Goal: Task Accomplishment & Management: Manage account settings

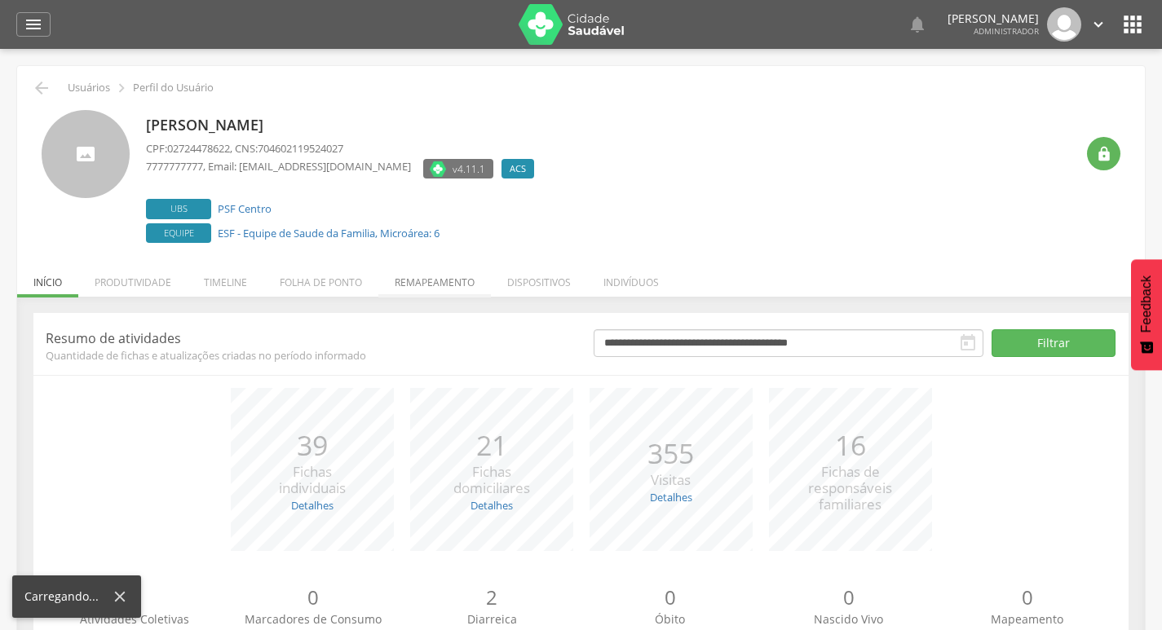
click at [449, 283] on li "Remapeamento" at bounding box center [434, 278] width 113 height 38
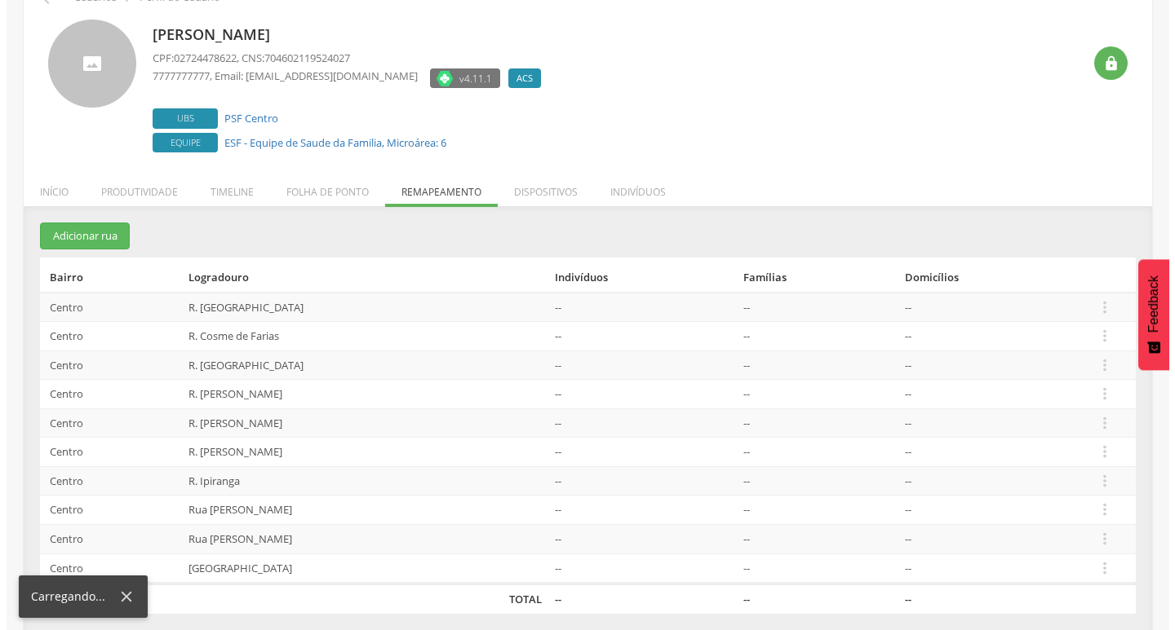
scroll to position [100, 0]
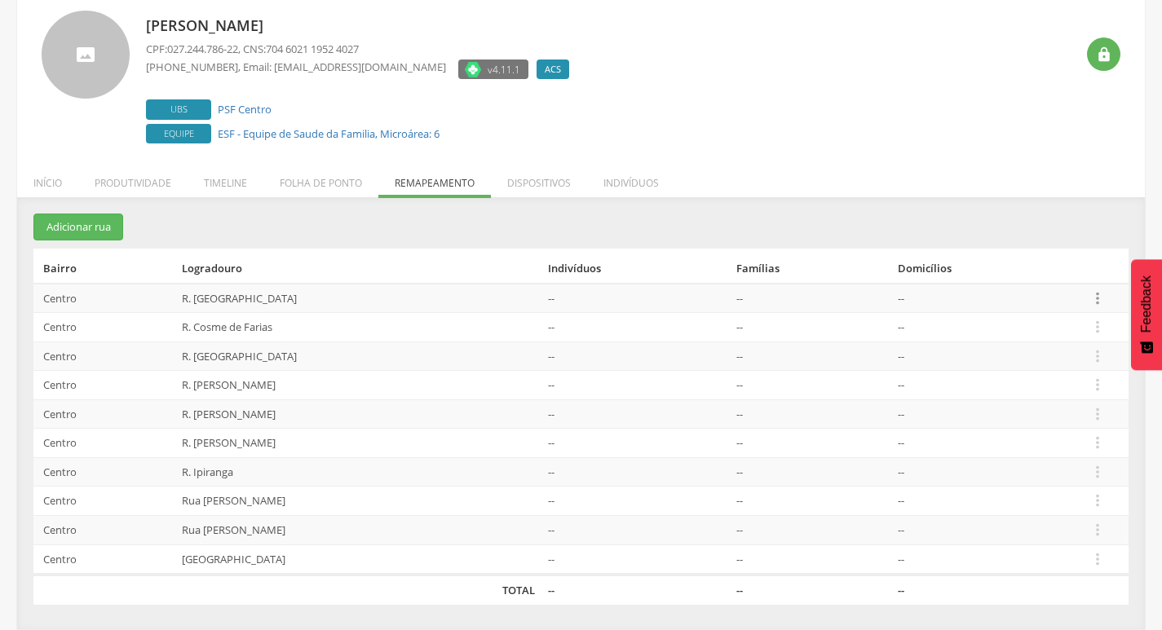
click at [1093, 294] on icon "" at bounding box center [1098, 299] width 18 height 18
click at [1060, 237] on link "Desalocar famílias" at bounding box center [1041, 233] width 129 height 20
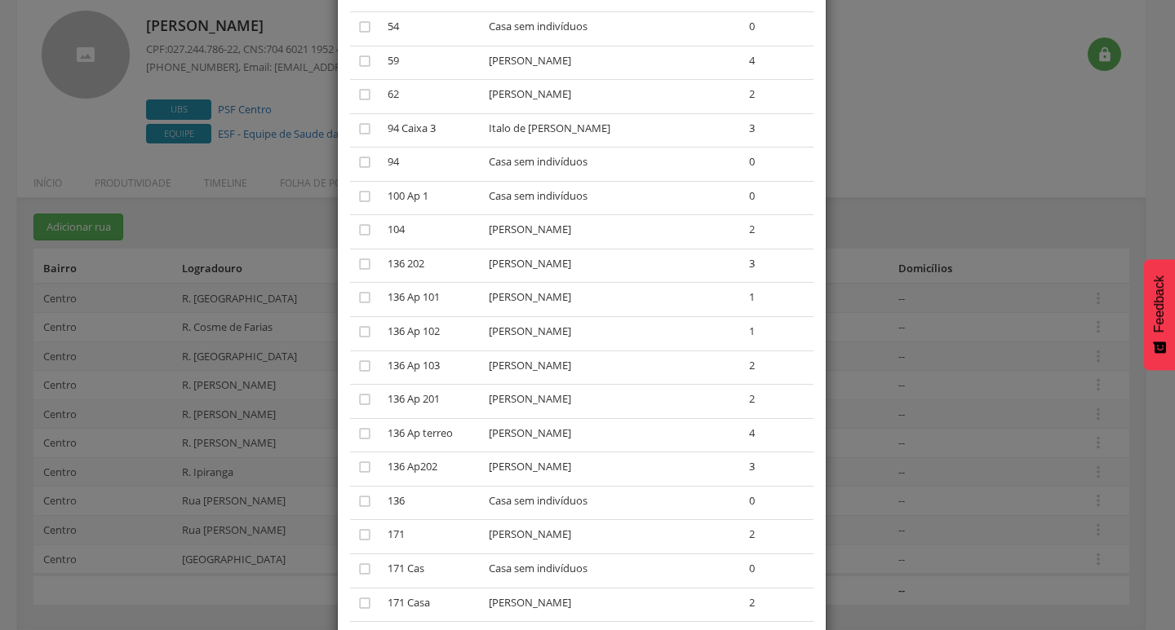
scroll to position [810, 0]
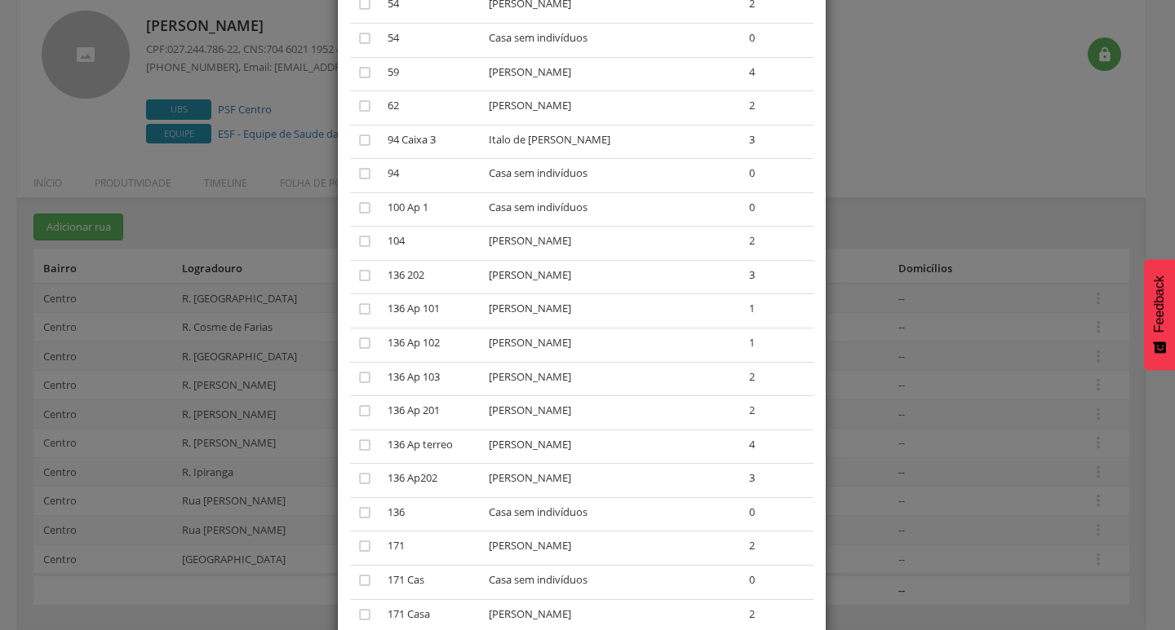
click at [350, 203] on td "" at bounding box center [365, 209] width 31 height 34
click at [356, 204] on icon "" at bounding box center [364, 208] width 16 height 16
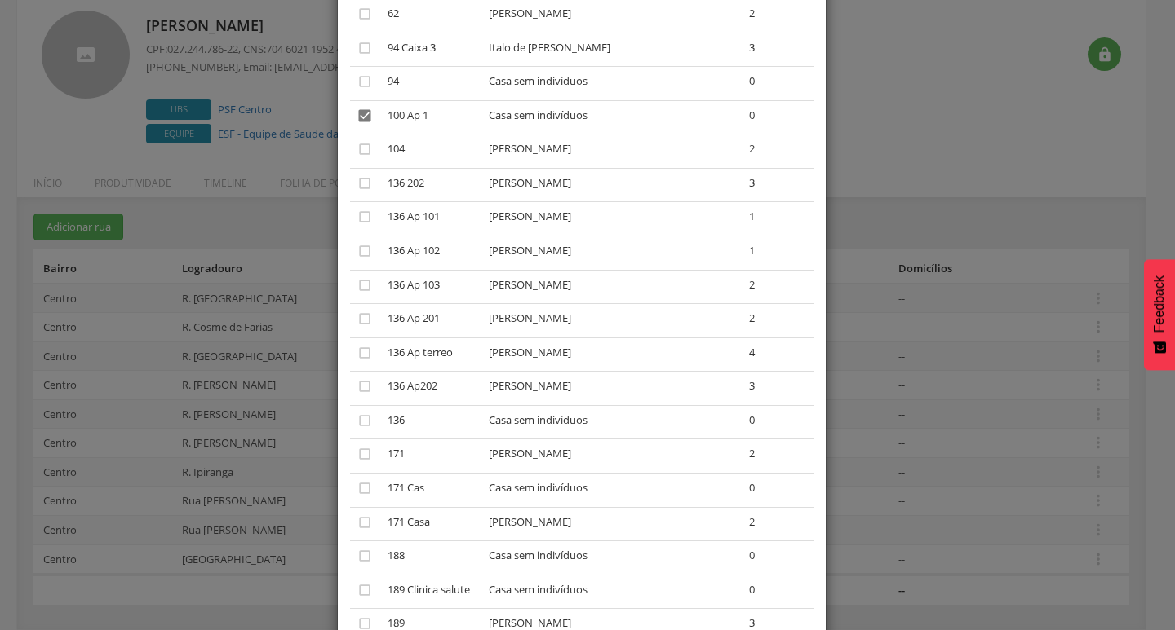
scroll to position [1055, 0]
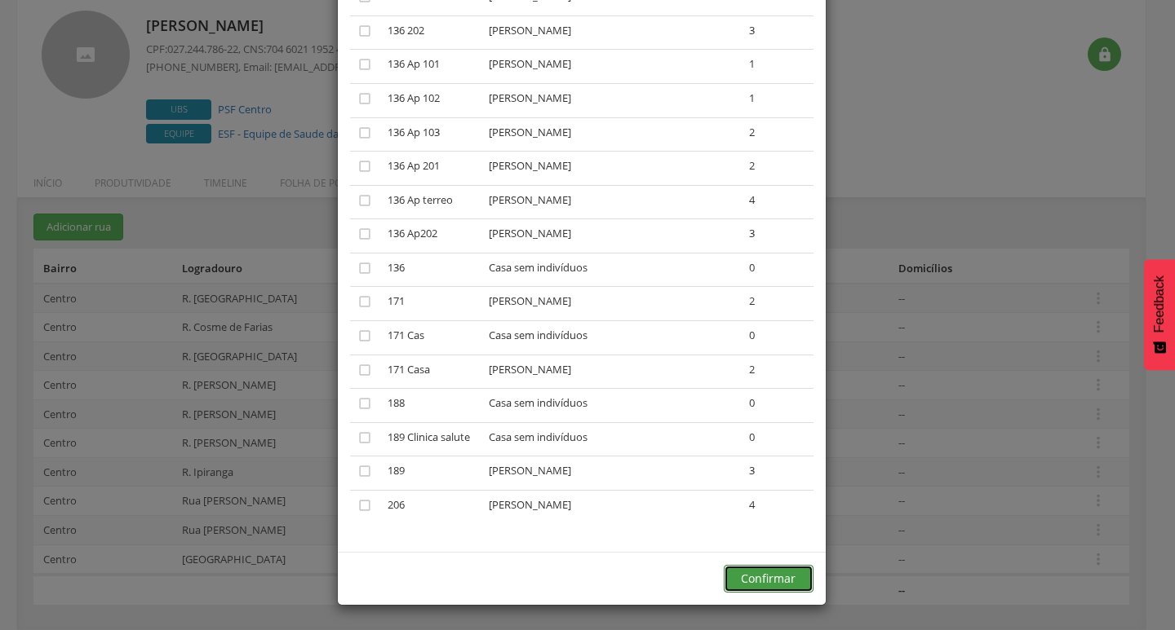
click at [771, 584] on button "Confirmar" at bounding box center [768, 579] width 90 height 28
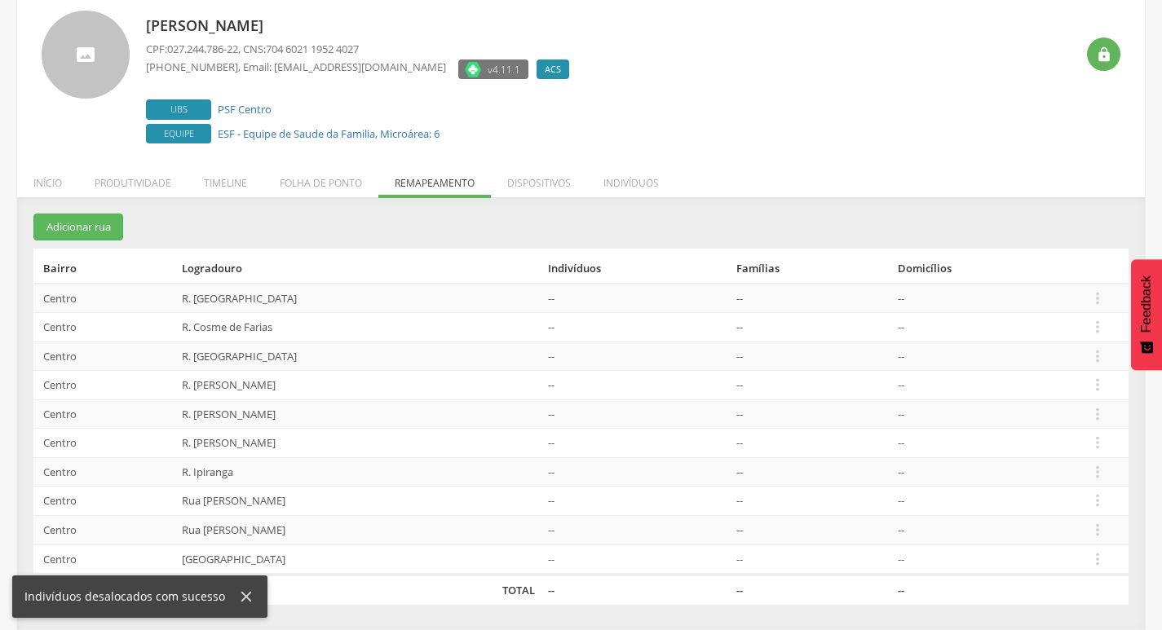
drag, startPoint x: 1099, startPoint y: 314, endPoint x: 1101, endPoint y: 340, distance: 26.2
click at [1099, 320] on td " Editar Alocar famílias Desalocar famílias Desvincular ACS" at bounding box center [1105, 327] width 46 height 29
click at [1101, 340] on td " Editar Alocar famílias Desalocar famílias Desvincular ACS" at bounding box center [1105, 327] width 46 height 29
click at [1101, 321] on icon "" at bounding box center [1098, 327] width 18 height 18
click at [1051, 268] on link "Desalocar famílias" at bounding box center [1041, 263] width 129 height 20
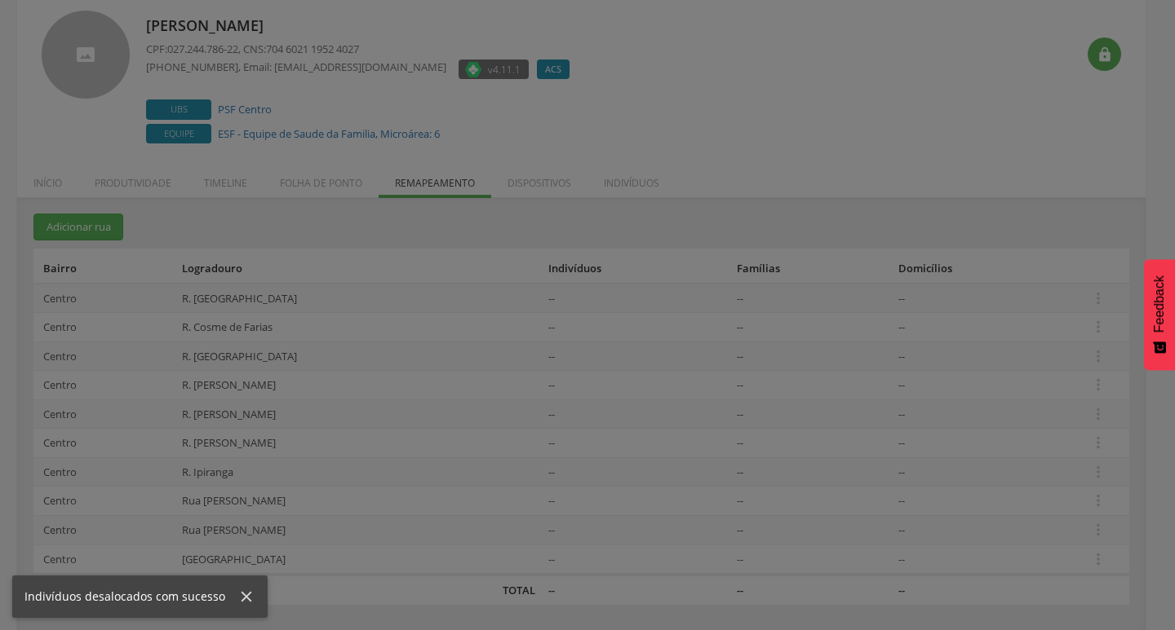
scroll to position [0, 0]
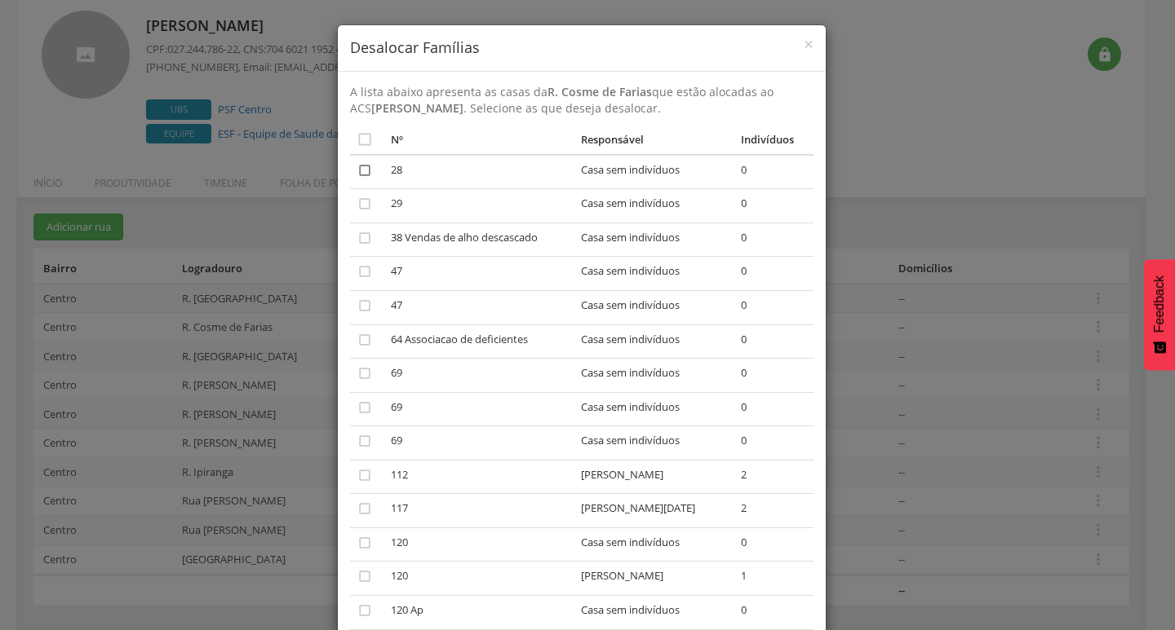
click at [356, 176] on icon "" at bounding box center [364, 170] width 16 height 16
click at [353, 189] on td "" at bounding box center [367, 206] width 35 height 34
click at [354, 191] on td "" at bounding box center [367, 206] width 35 height 34
click at [357, 201] on icon "" at bounding box center [364, 204] width 16 height 16
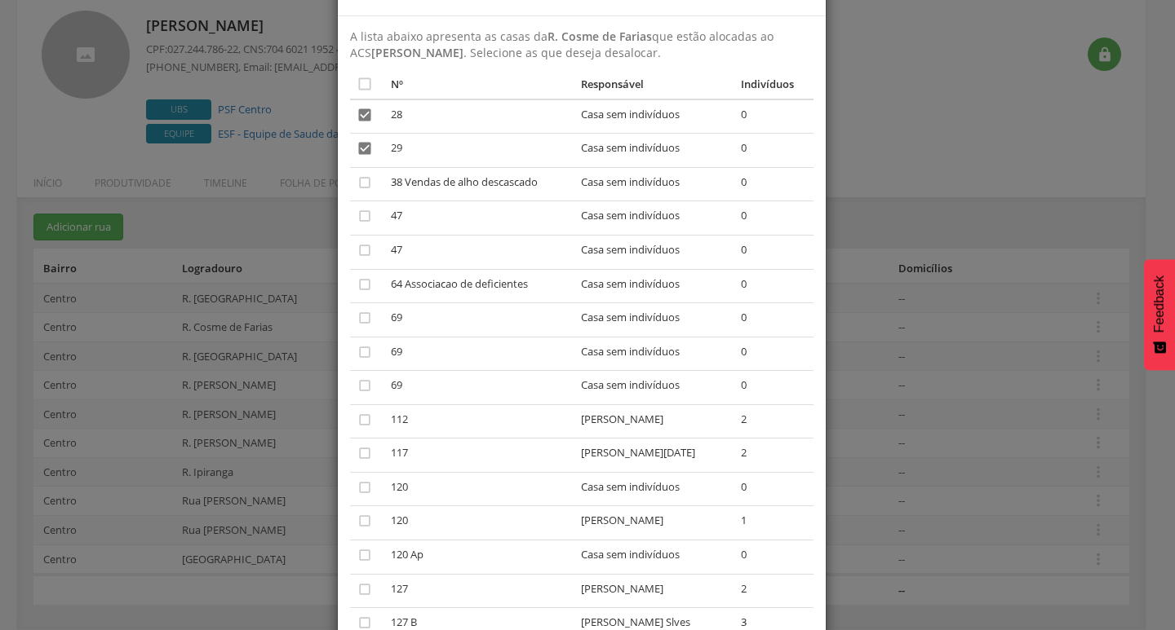
scroll to position [82, 0]
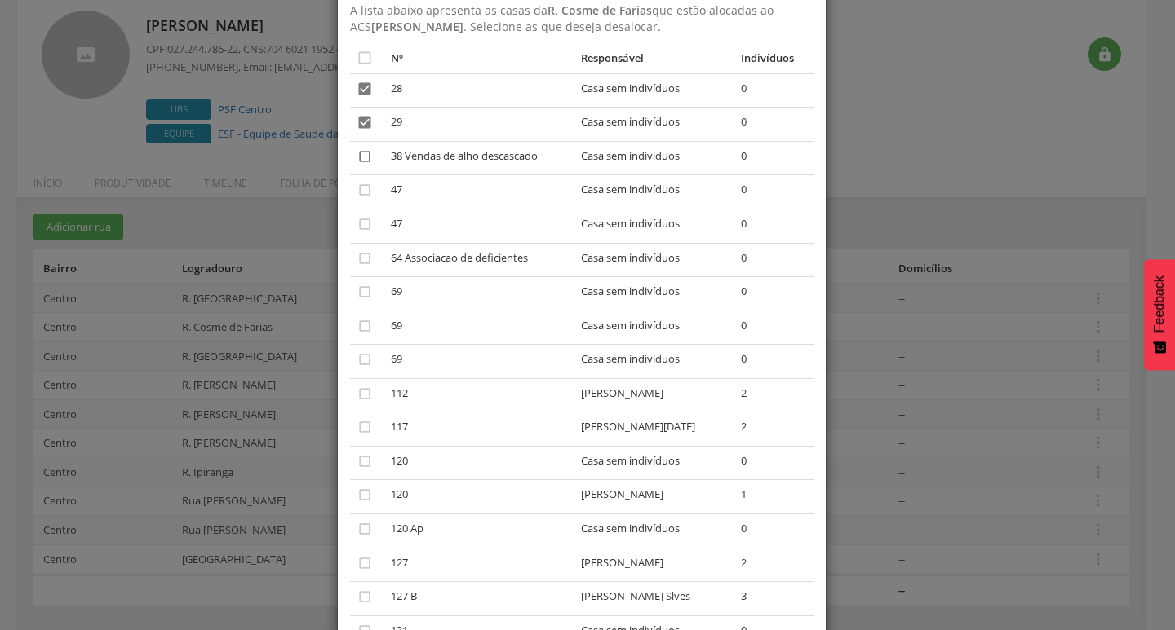
click at [356, 157] on icon "" at bounding box center [364, 156] width 16 height 16
click at [356, 184] on icon "" at bounding box center [364, 190] width 16 height 16
click at [356, 222] on icon "" at bounding box center [364, 224] width 16 height 16
click at [361, 257] on icon "" at bounding box center [364, 258] width 16 height 16
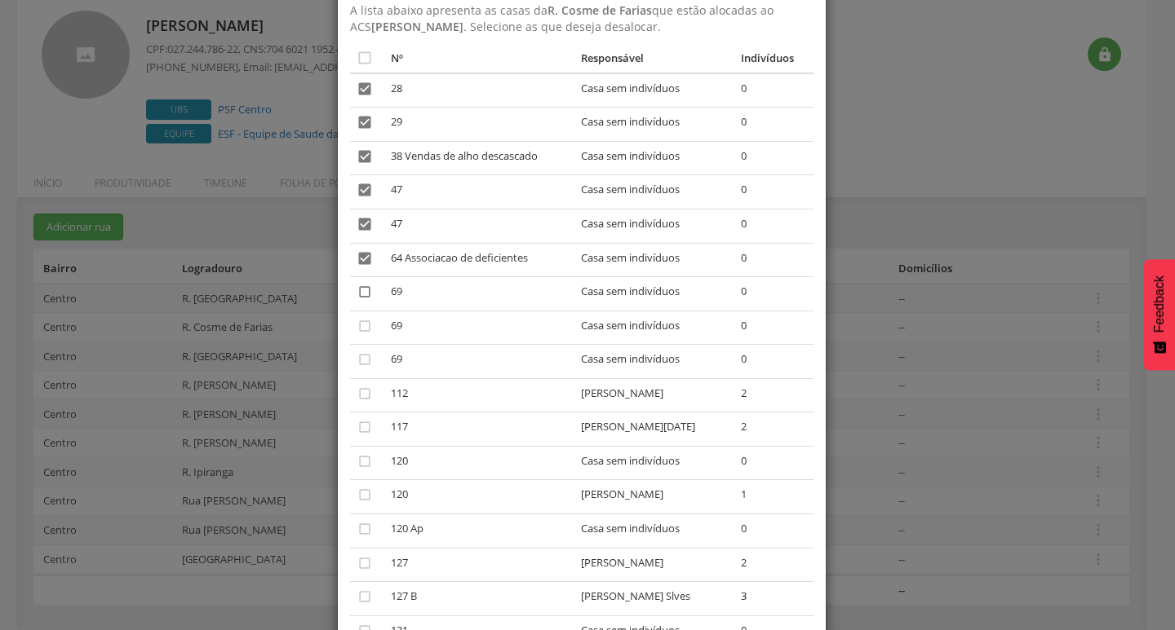
click at [356, 294] on icon "" at bounding box center [364, 292] width 16 height 16
click at [356, 320] on icon "" at bounding box center [364, 326] width 16 height 16
click at [356, 360] on icon "" at bounding box center [364, 360] width 16 height 16
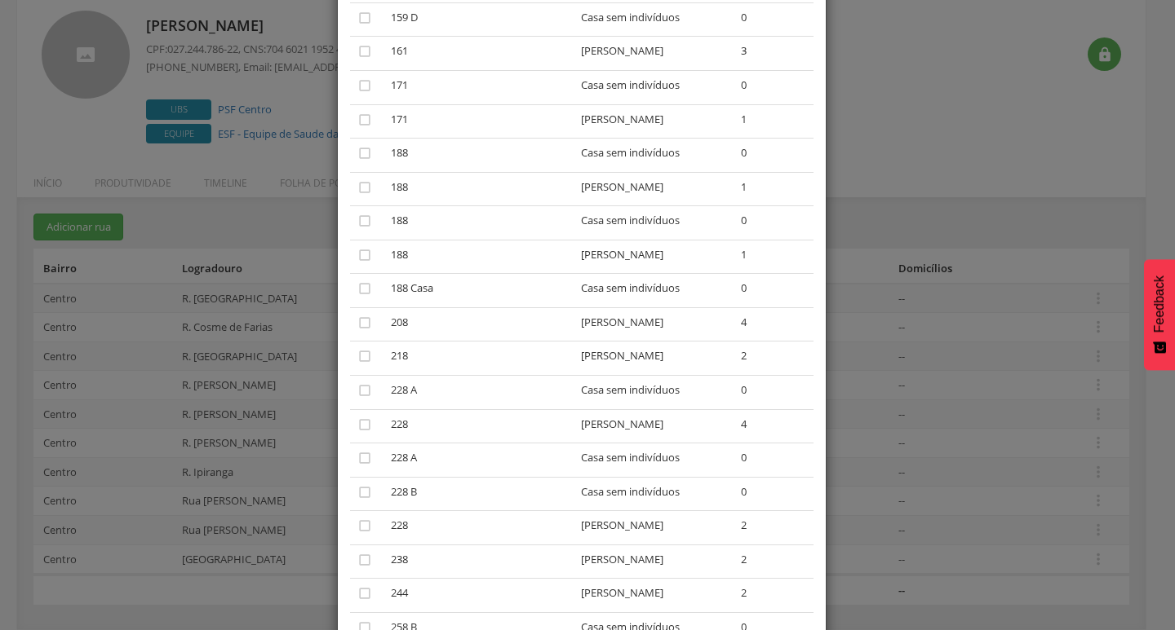
scroll to position [1462, 0]
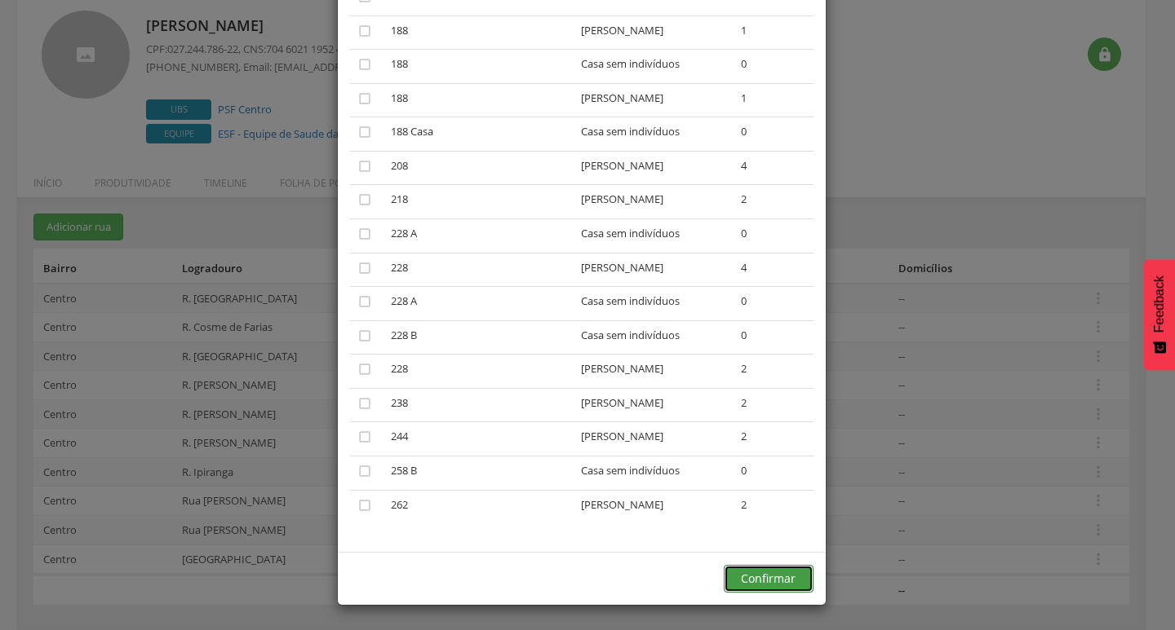
click at [748, 566] on button "Confirmar" at bounding box center [768, 579] width 90 height 28
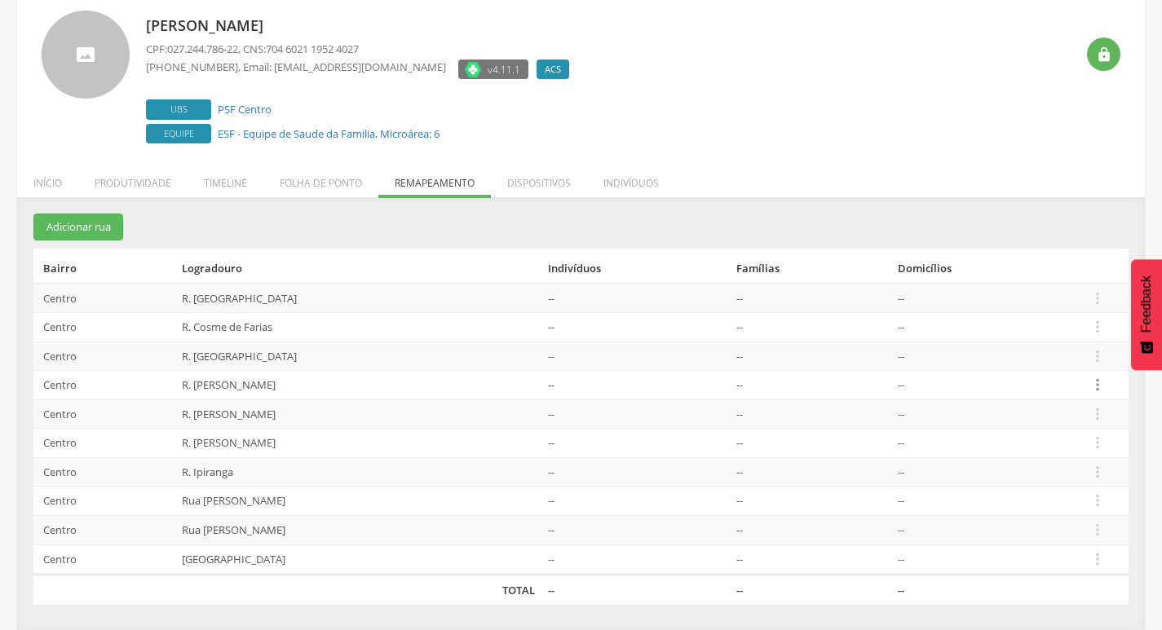
click at [1099, 383] on icon "" at bounding box center [1098, 385] width 18 height 18
click at [1075, 329] on link "Desalocar famílias" at bounding box center [1041, 321] width 129 height 20
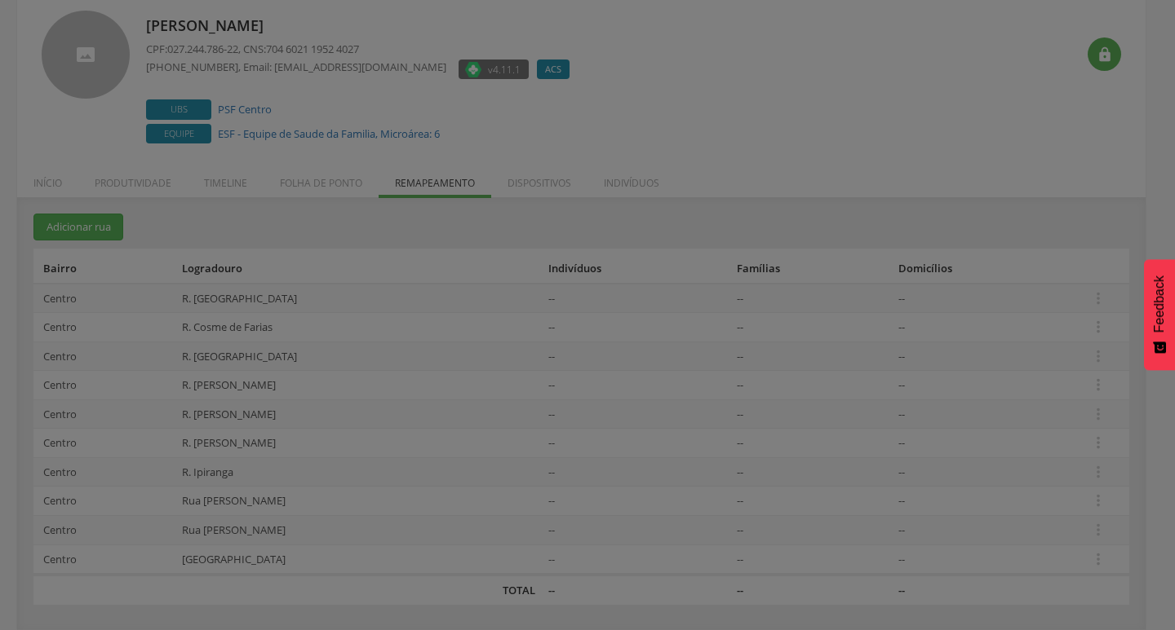
scroll to position [0, 0]
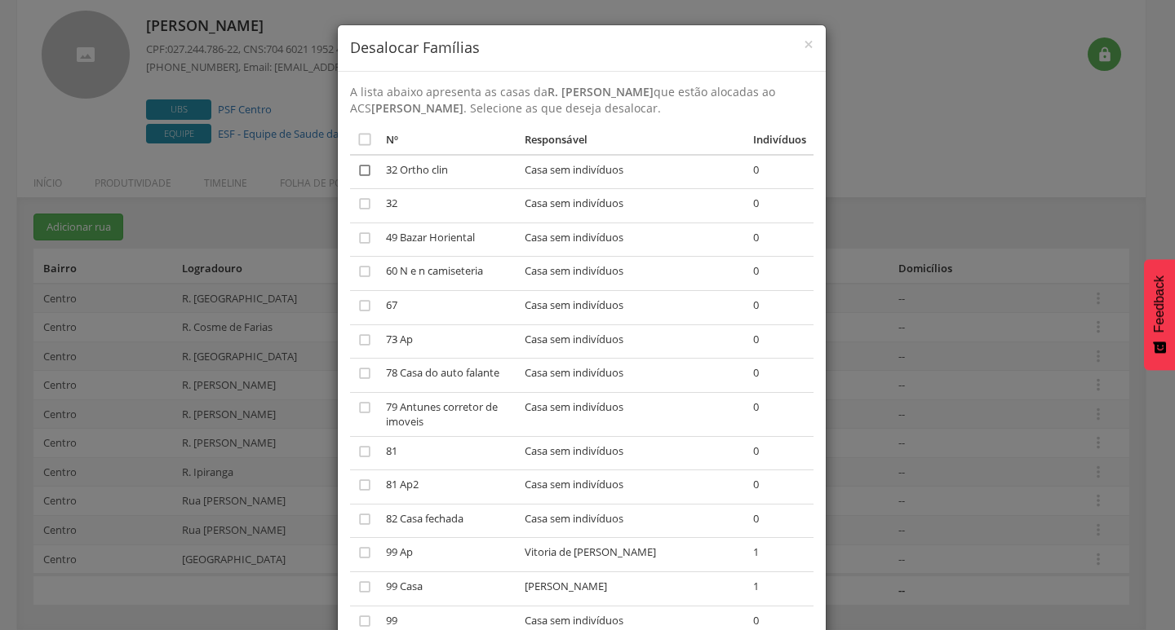
click at [359, 165] on icon "" at bounding box center [364, 170] width 16 height 16
click at [362, 199] on icon "" at bounding box center [364, 204] width 16 height 16
click at [356, 239] on icon "" at bounding box center [364, 238] width 16 height 16
click at [367, 267] on td "" at bounding box center [364, 274] width 29 height 34
click at [361, 269] on icon "" at bounding box center [364, 271] width 16 height 16
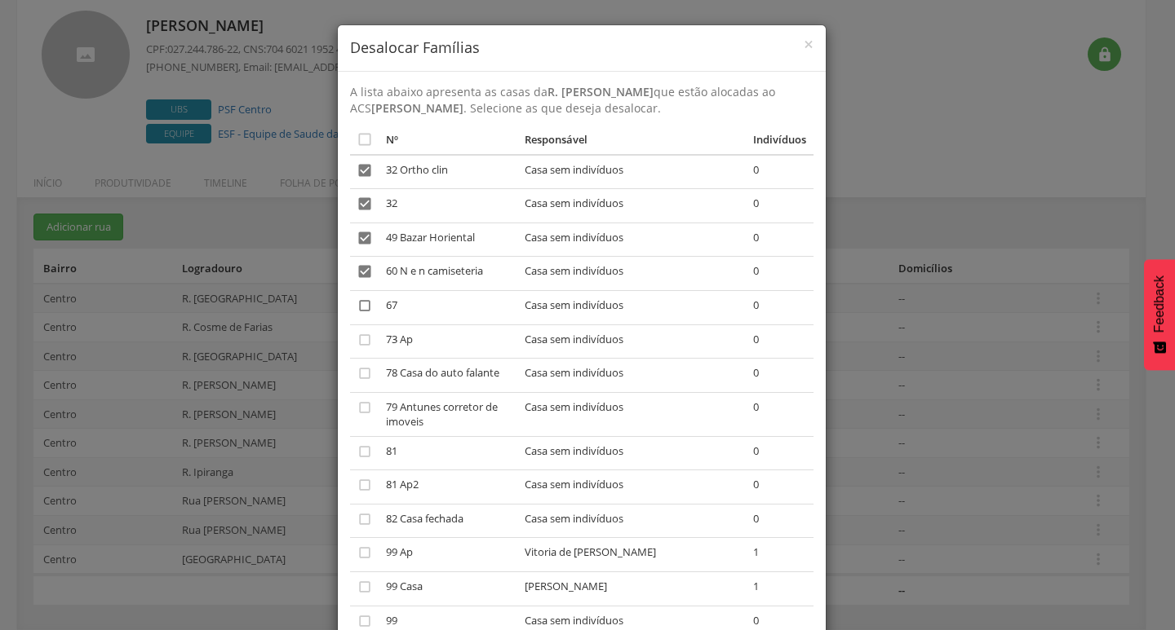
click at [356, 298] on icon "" at bounding box center [364, 306] width 16 height 16
click at [364, 335] on icon "" at bounding box center [364, 340] width 16 height 16
click at [369, 369] on td "" at bounding box center [364, 376] width 29 height 34
click at [356, 372] on icon "" at bounding box center [364, 373] width 16 height 16
click at [356, 405] on icon "" at bounding box center [364, 408] width 16 height 16
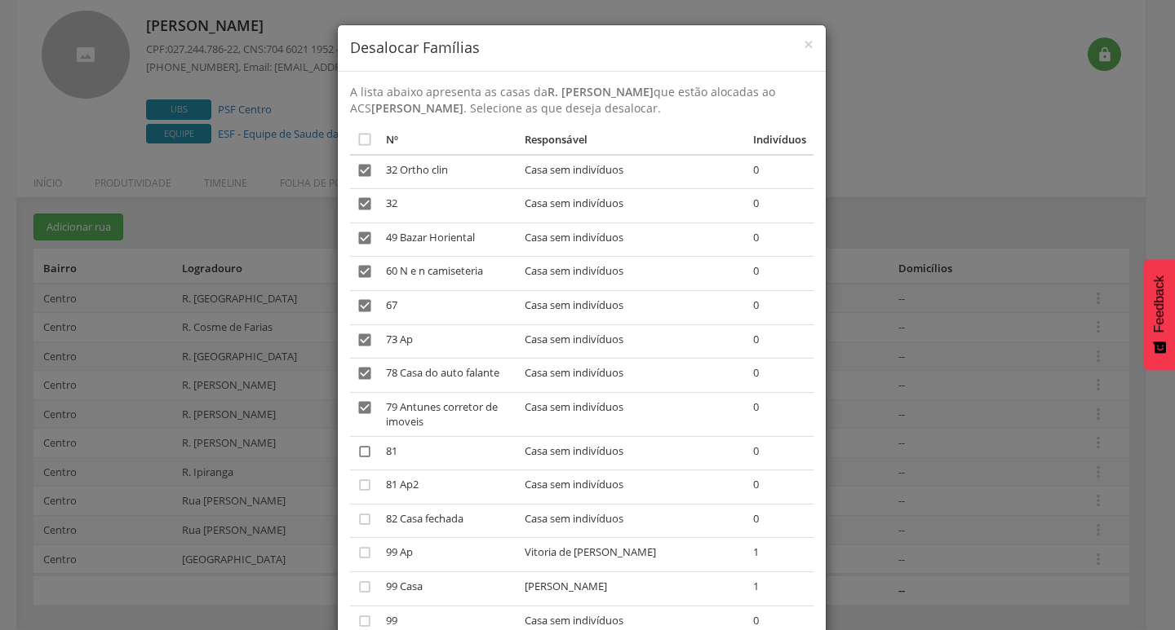
click at [356, 446] on icon "" at bounding box center [364, 452] width 16 height 16
click at [365, 477] on icon "" at bounding box center [364, 485] width 16 height 16
click at [356, 511] on icon "" at bounding box center [364, 519] width 16 height 16
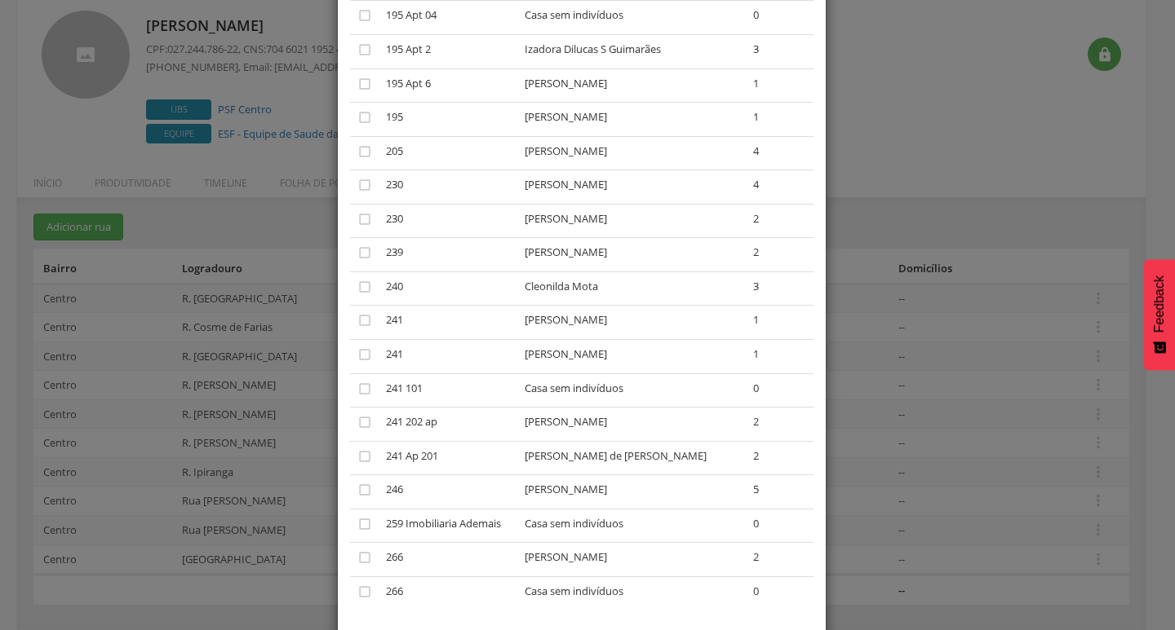
scroll to position [1360, 0]
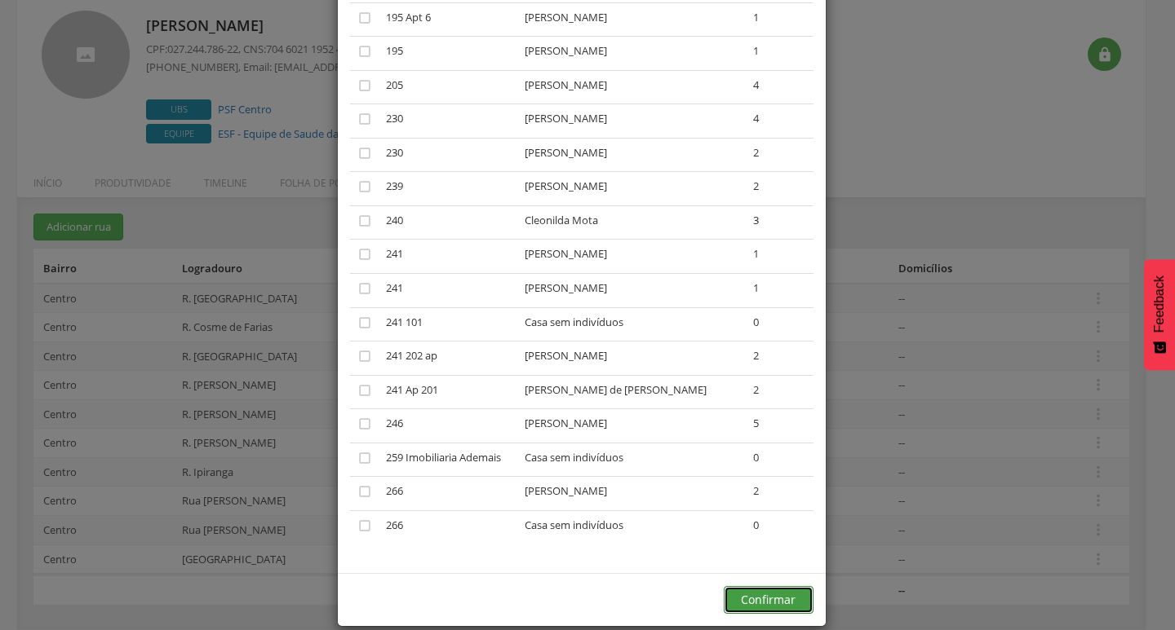
click at [743, 586] on button "Confirmar" at bounding box center [768, 600] width 90 height 28
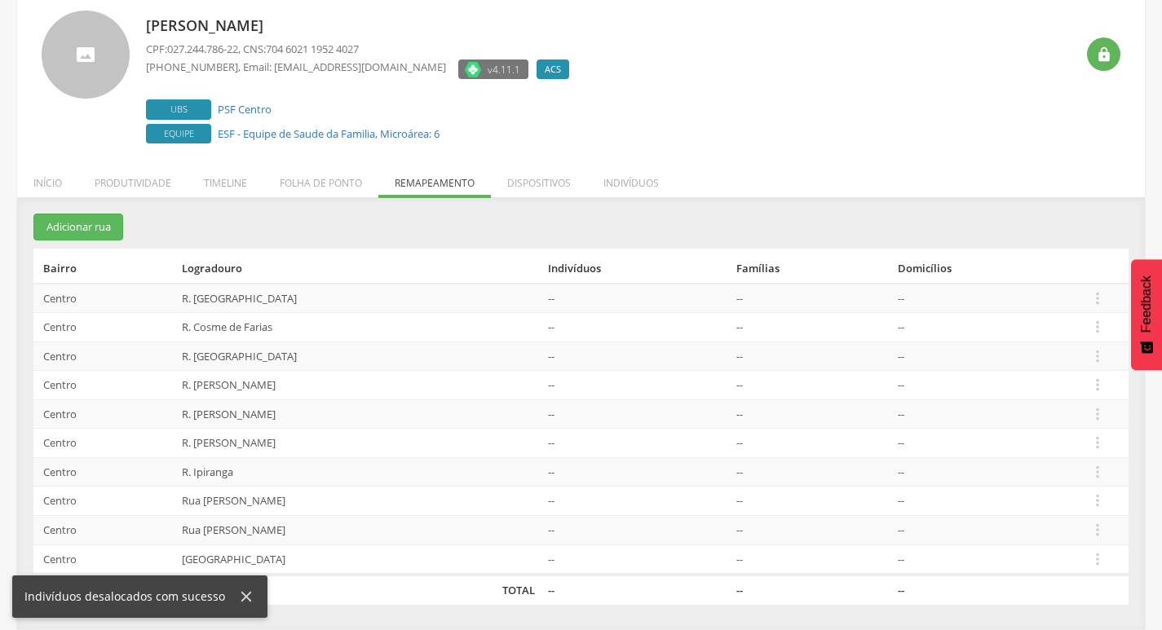
click at [1079, 418] on td "--" at bounding box center [986, 414] width 191 height 29
click at [1100, 419] on icon "" at bounding box center [1098, 414] width 18 height 18
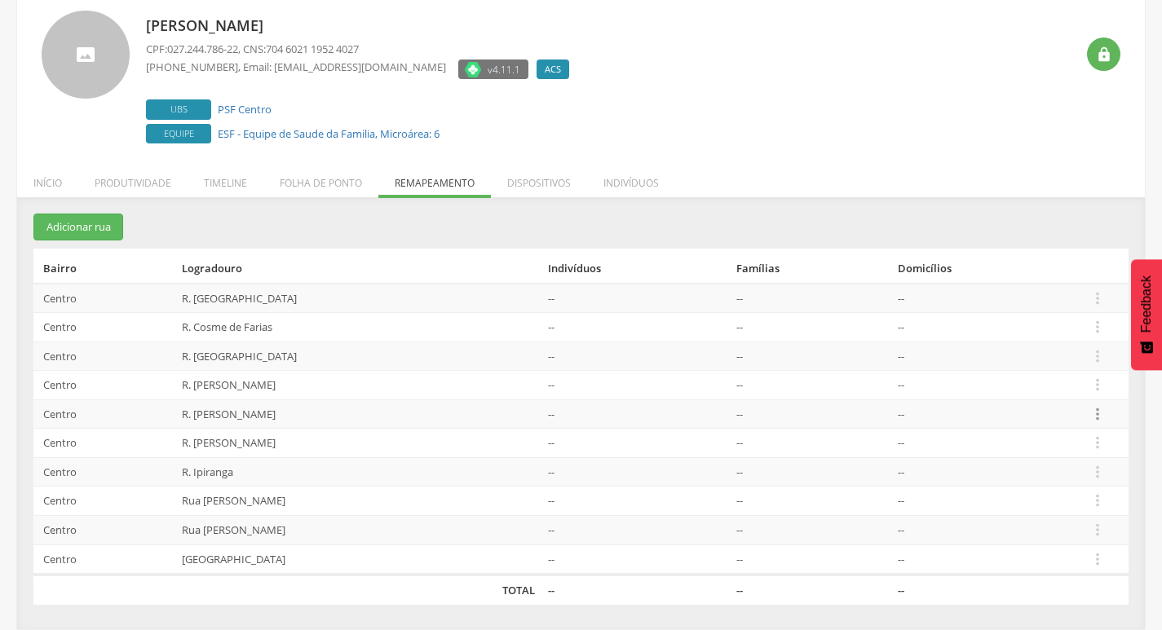
click at [1102, 415] on icon "" at bounding box center [1098, 414] width 18 height 18
click at [1073, 356] on link "Desalocar famílias" at bounding box center [1041, 350] width 129 height 20
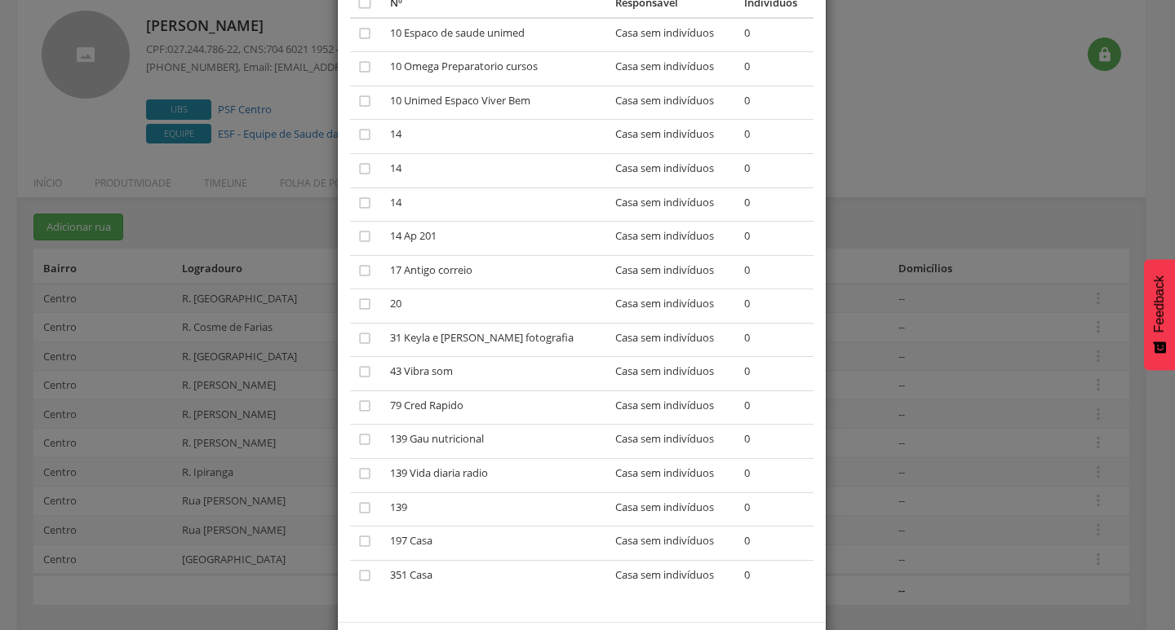
scroll to position [163, 0]
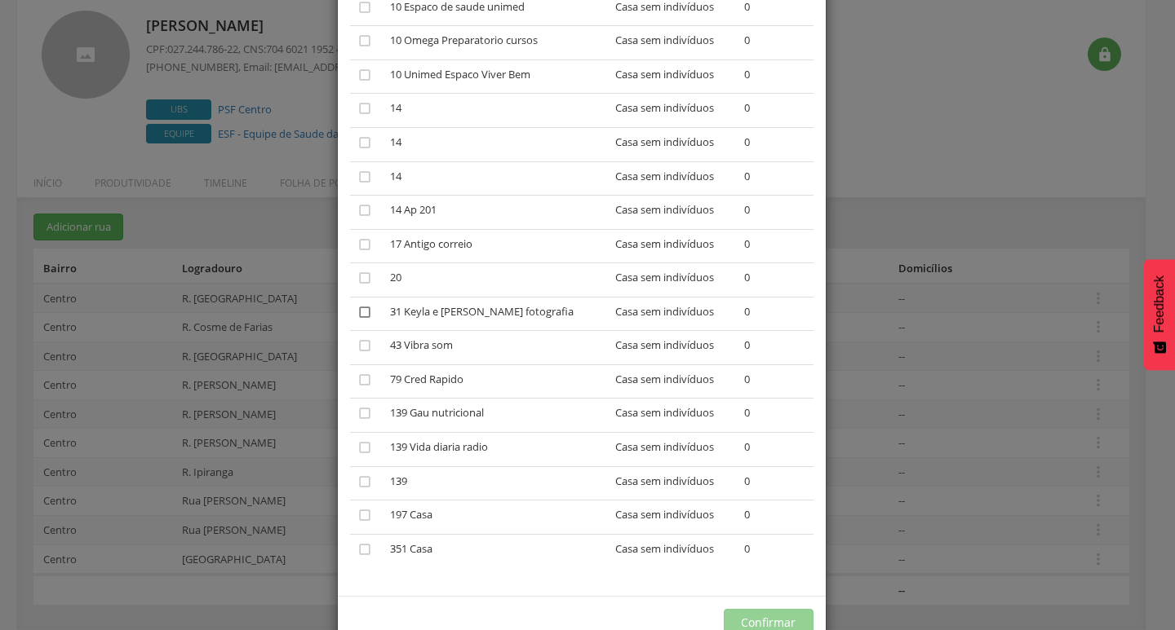
click at [356, 314] on icon "" at bounding box center [364, 312] width 16 height 16
click at [364, 338] on icon "" at bounding box center [364, 346] width 16 height 16
click at [350, 380] on td "" at bounding box center [366, 382] width 33 height 34
click at [360, 378] on icon "" at bounding box center [364, 380] width 16 height 16
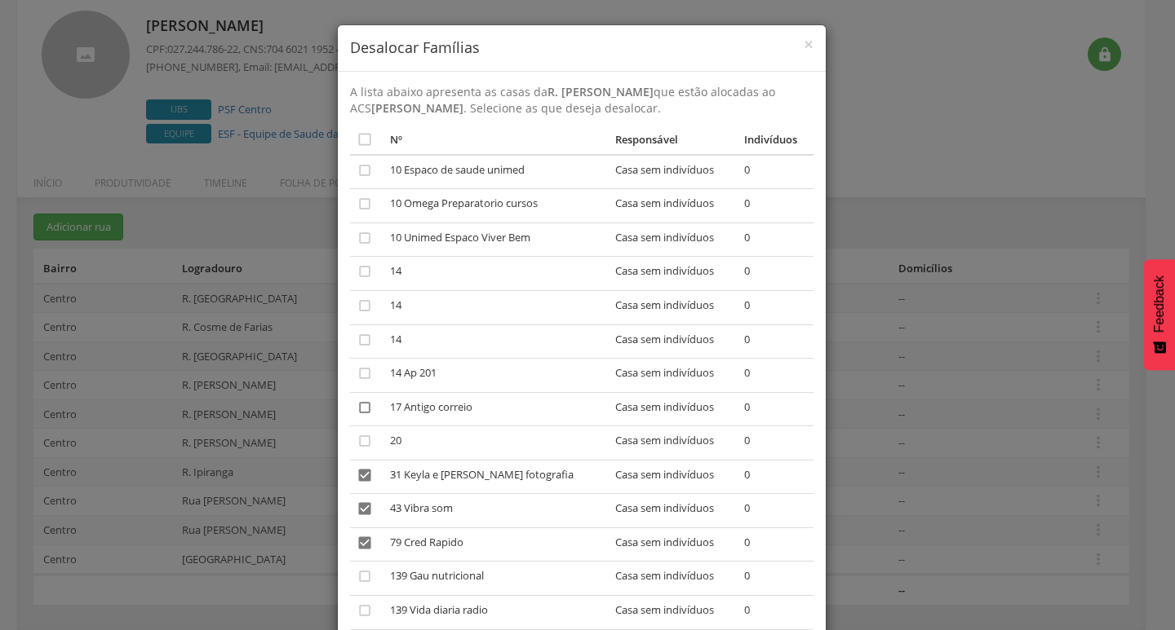
click at [356, 412] on icon "" at bounding box center [364, 408] width 16 height 16
click at [356, 277] on icon "" at bounding box center [364, 271] width 16 height 16
click at [358, 311] on icon "" at bounding box center [364, 306] width 16 height 16
click at [356, 339] on icon "" at bounding box center [364, 340] width 16 height 16
click at [356, 232] on icon "" at bounding box center [364, 238] width 16 height 16
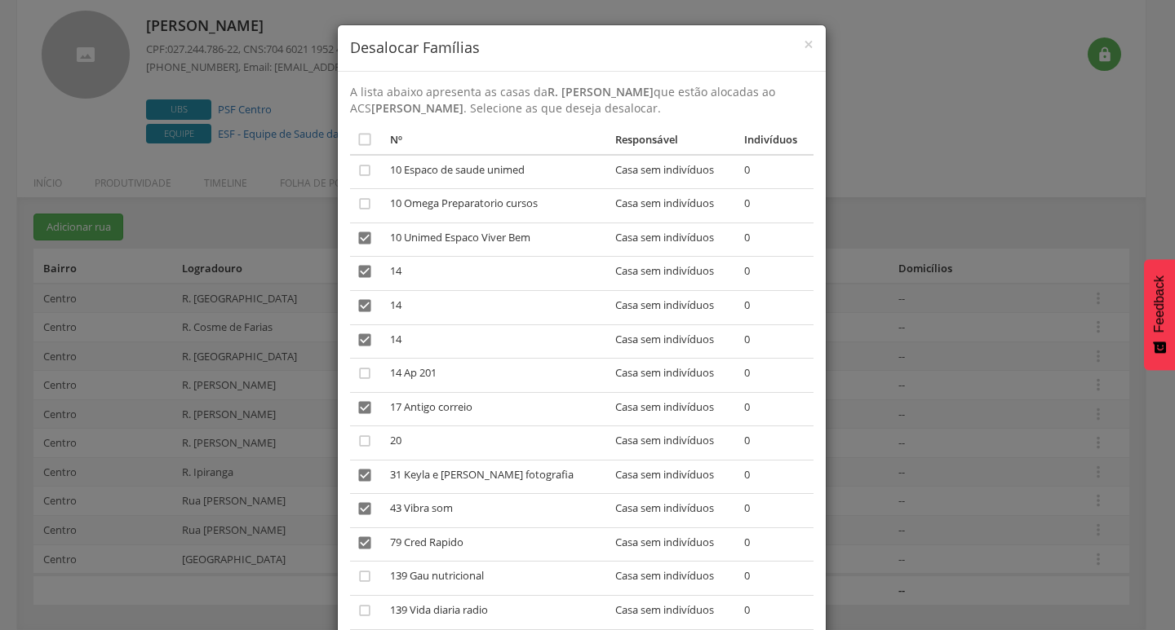
click at [353, 216] on td "" at bounding box center [366, 206] width 33 height 34
click at [353, 215] on td "" at bounding box center [366, 206] width 33 height 34
click at [356, 205] on icon "" at bounding box center [364, 204] width 16 height 16
click at [361, 167] on icon "" at bounding box center [364, 170] width 16 height 16
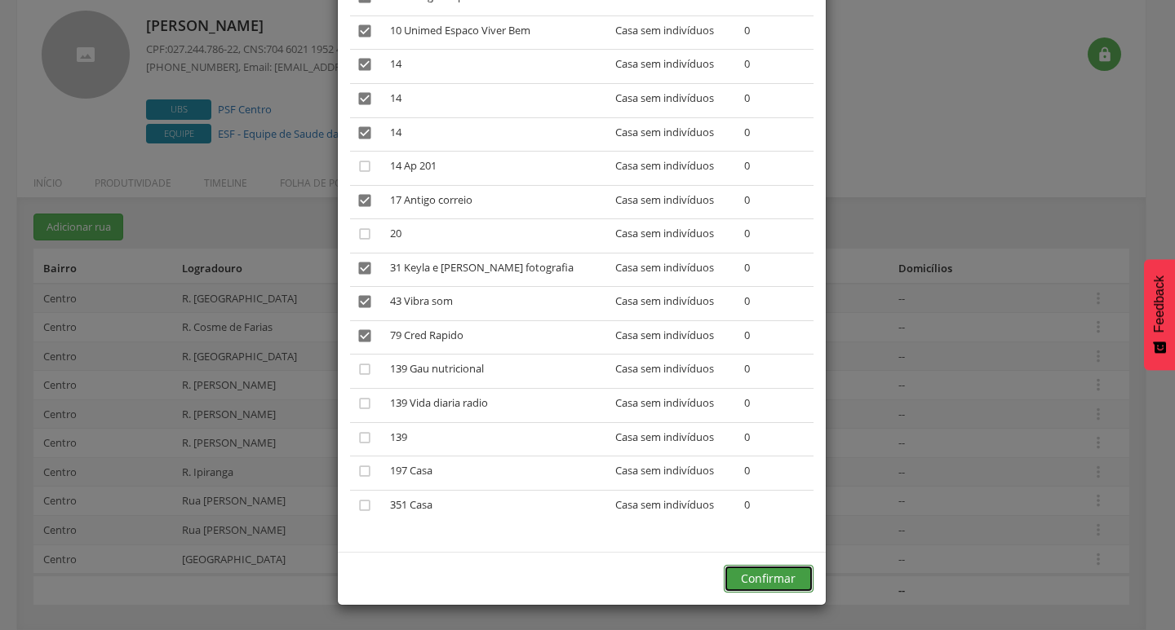
click at [729, 567] on button "Confirmar" at bounding box center [768, 579] width 90 height 28
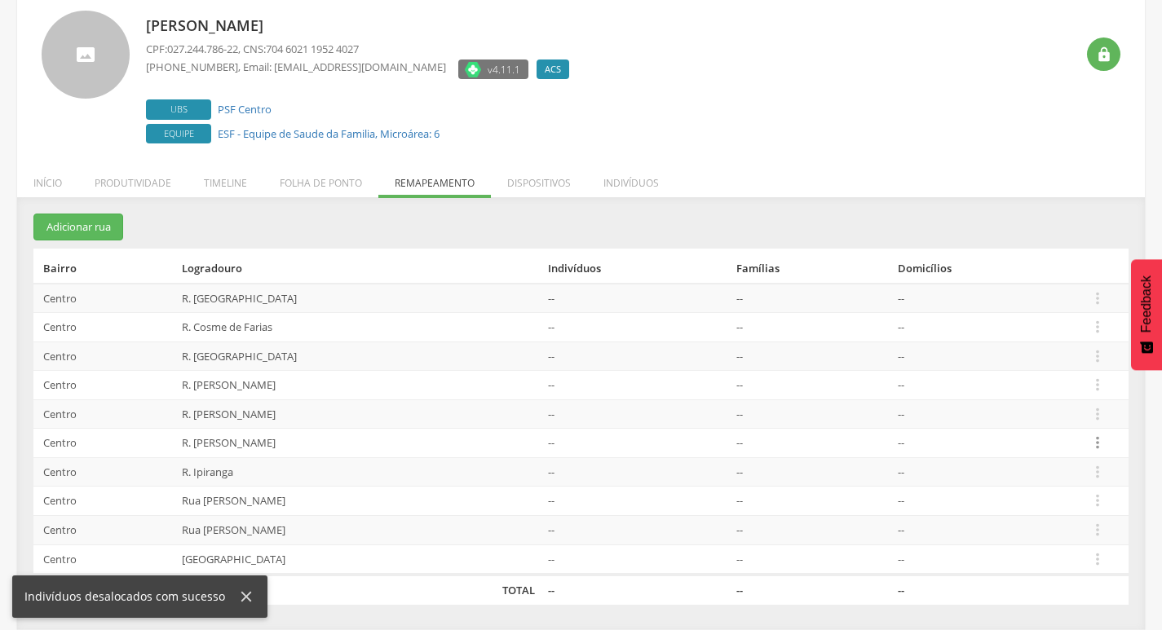
click at [1104, 447] on icon "" at bounding box center [1098, 443] width 18 height 18
click at [1005, 382] on link "Desalocar famílias" at bounding box center [1041, 379] width 129 height 20
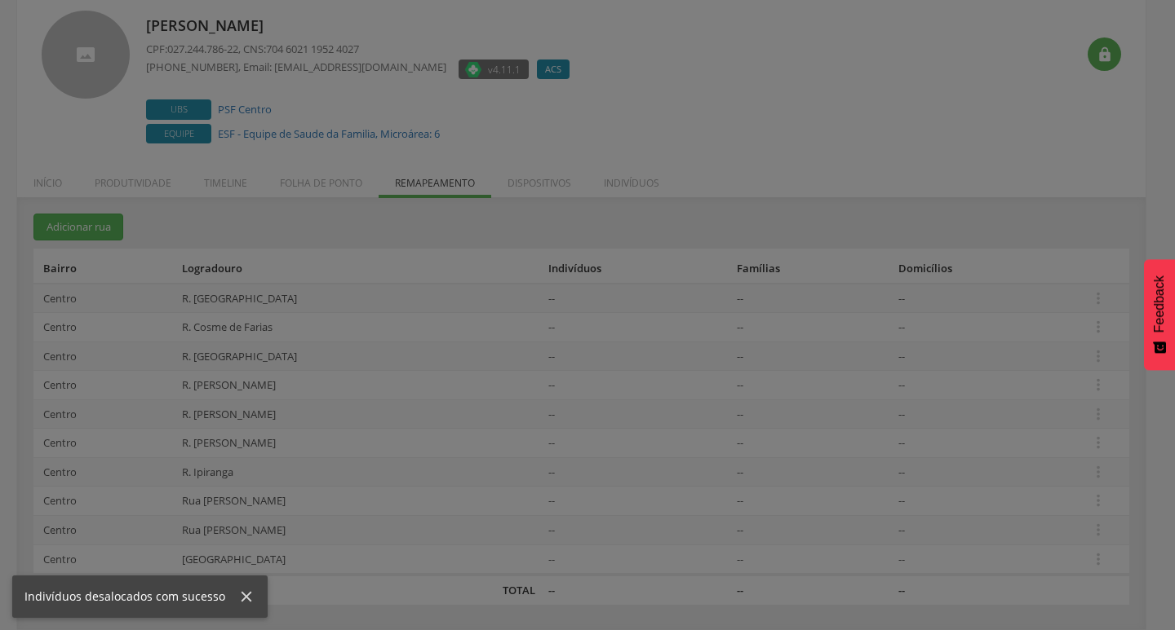
scroll to position [0, 0]
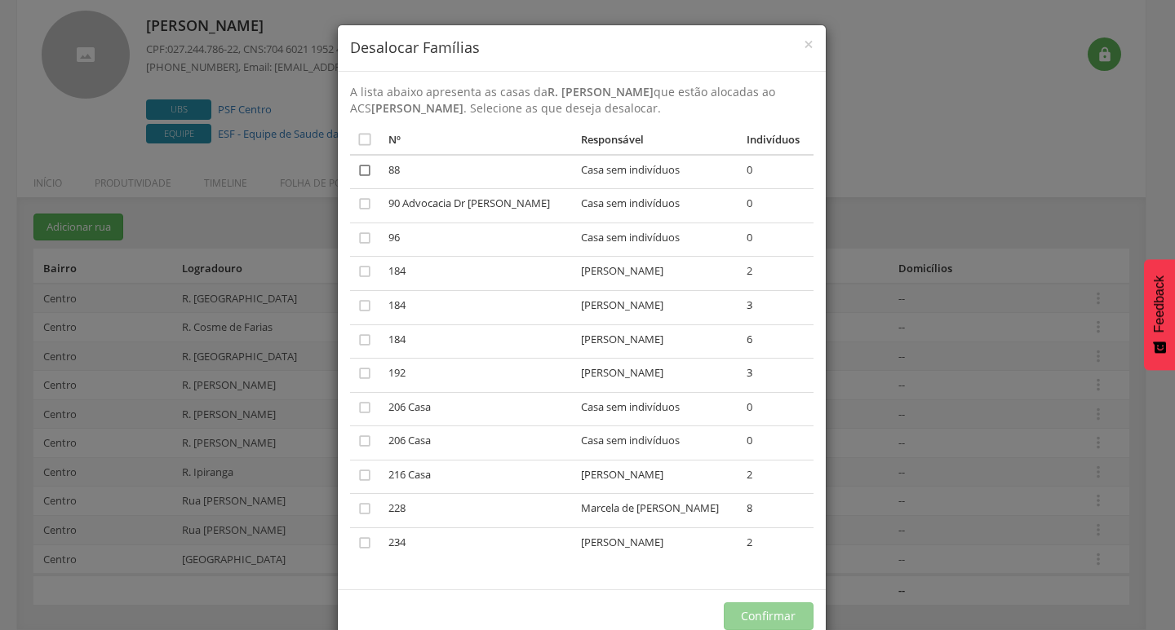
click at [362, 174] on icon "" at bounding box center [364, 170] width 16 height 16
click at [350, 204] on td "" at bounding box center [366, 206] width 33 height 34
click at [356, 205] on icon "" at bounding box center [364, 204] width 16 height 16
click at [362, 236] on icon "" at bounding box center [364, 238] width 16 height 16
click at [768, 615] on button "Confirmar" at bounding box center [768, 617] width 90 height 28
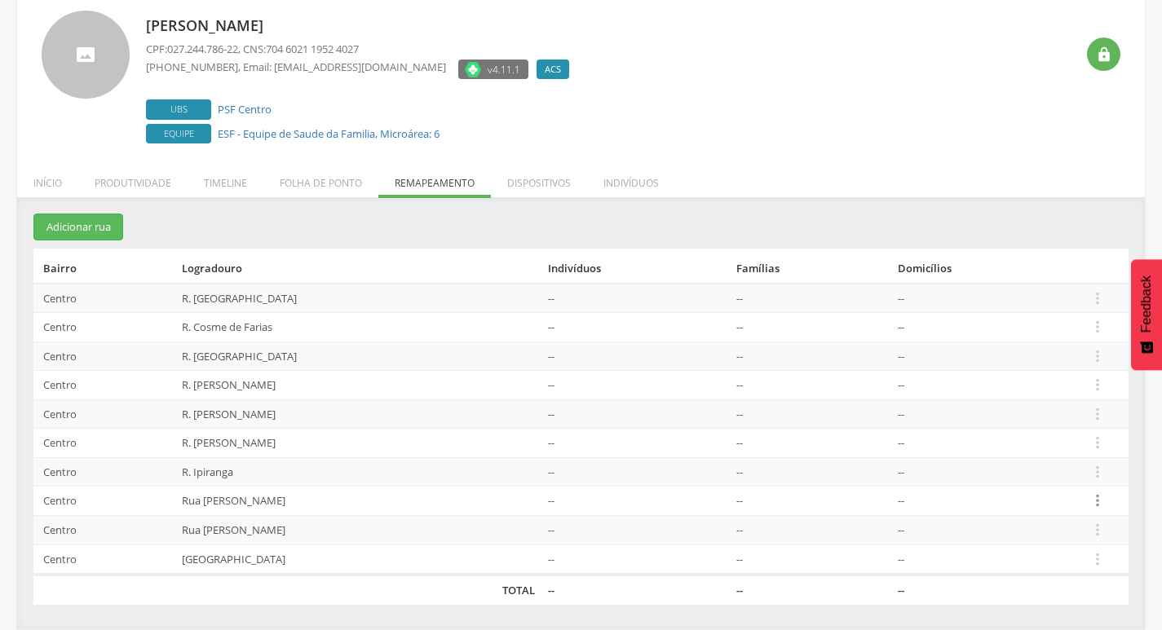
click at [1115, 498] on td " Editar Alocar famílias Desalocar famílias Desvincular ACS" at bounding box center [1105, 501] width 46 height 29
click at [1096, 498] on icon "" at bounding box center [1098, 501] width 18 height 18
click at [1060, 441] on link "Desalocar famílias" at bounding box center [1041, 437] width 129 height 20
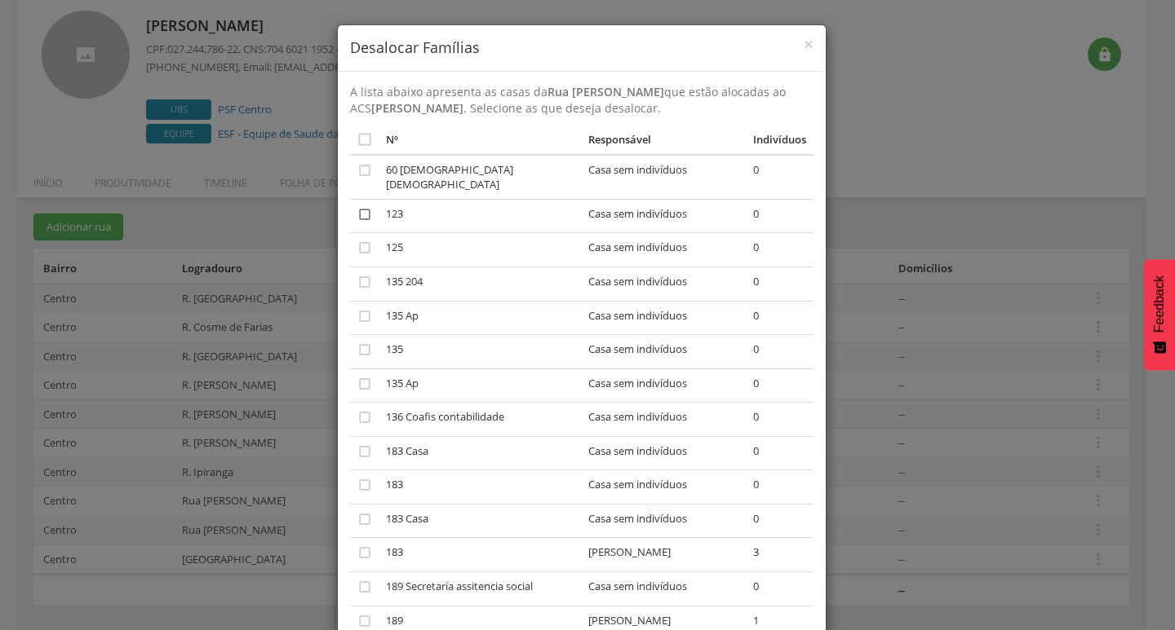
click at [360, 206] on icon "" at bounding box center [364, 214] width 16 height 16
click at [356, 240] on icon "" at bounding box center [364, 248] width 16 height 16
click at [356, 274] on icon "" at bounding box center [364, 282] width 16 height 16
click at [356, 309] on icon "" at bounding box center [364, 316] width 16 height 16
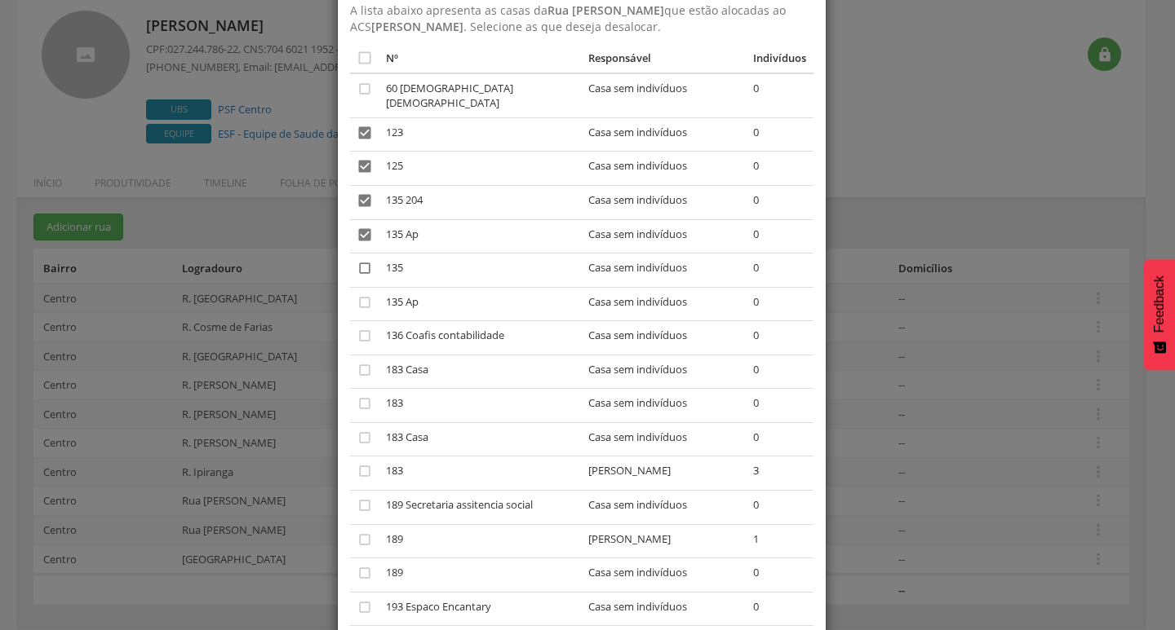
click at [356, 260] on icon "" at bounding box center [364, 268] width 16 height 16
click at [361, 295] on icon "" at bounding box center [364, 302] width 16 height 16
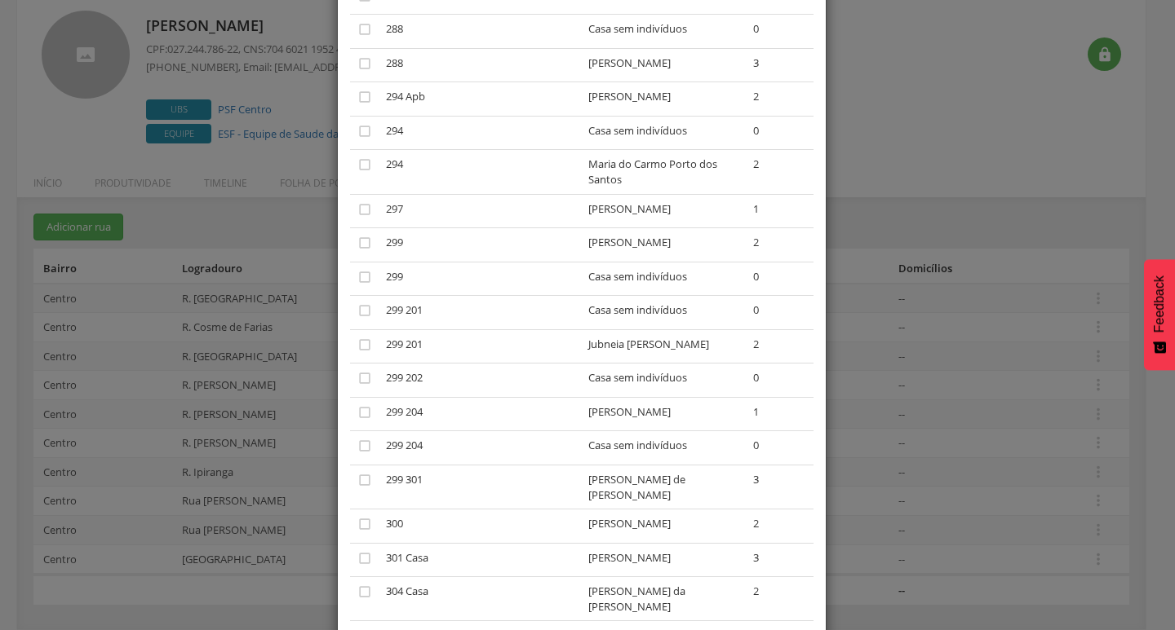
scroll to position [1360, 0]
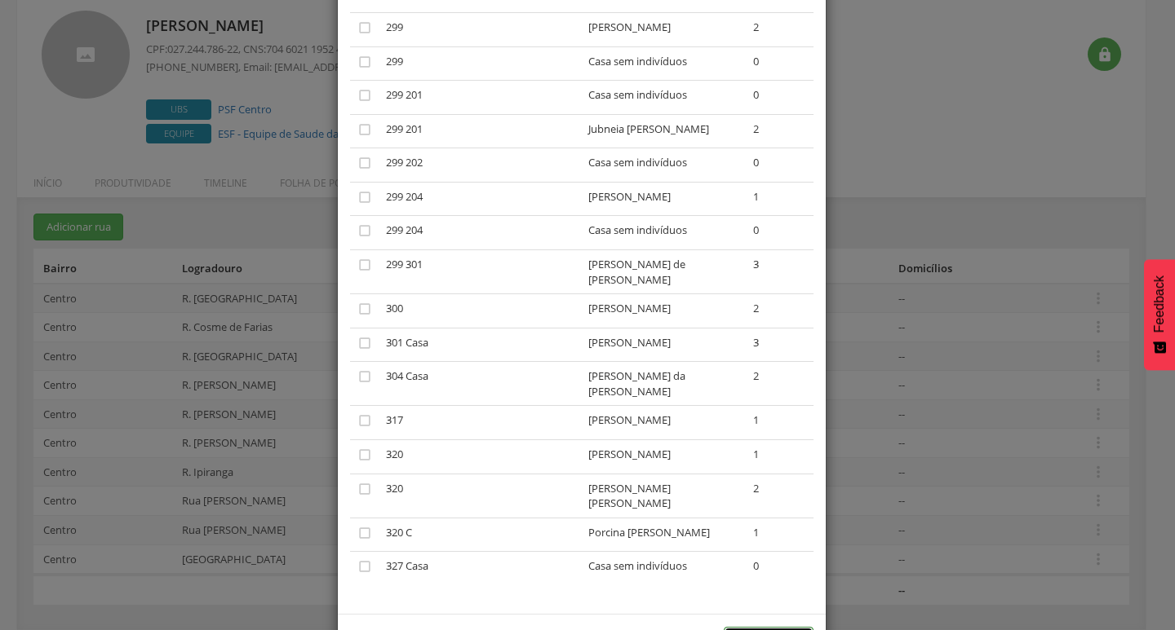
click at [748, 627] on button "Confirmar" at bounding box center [768, 641] width 90 height 28
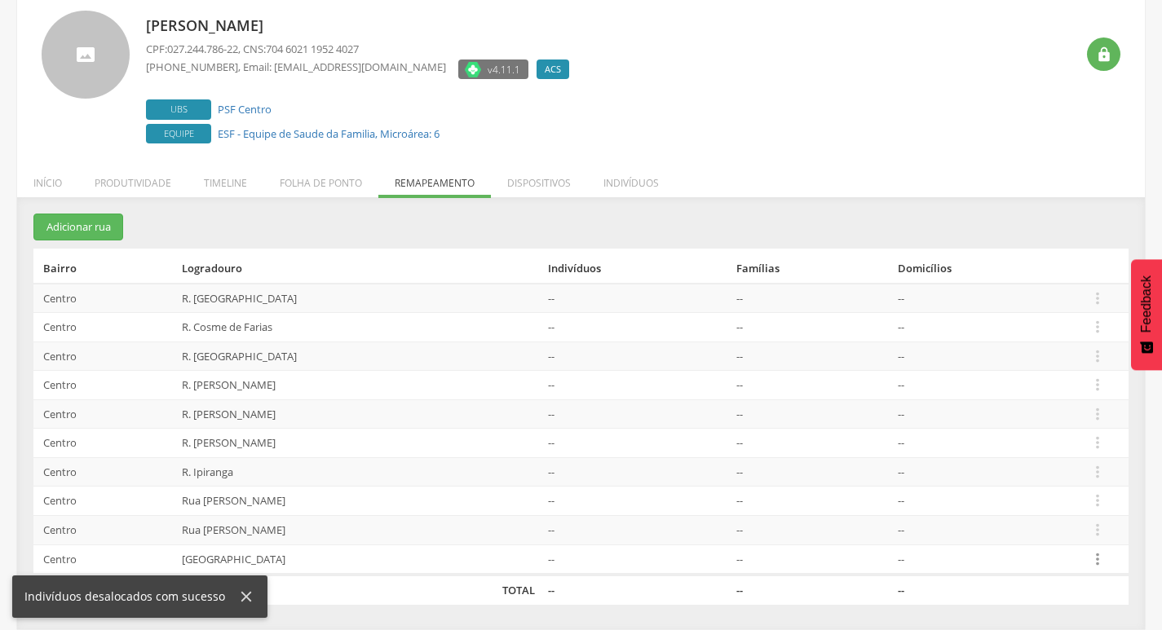
click at [1103, 558] on icon "" at bounding box center [1098, 560] width 18 height 18
click at [1028, 502] on link "Desalocar famílias" at bounding box center [1041, 494] width 129 height 20
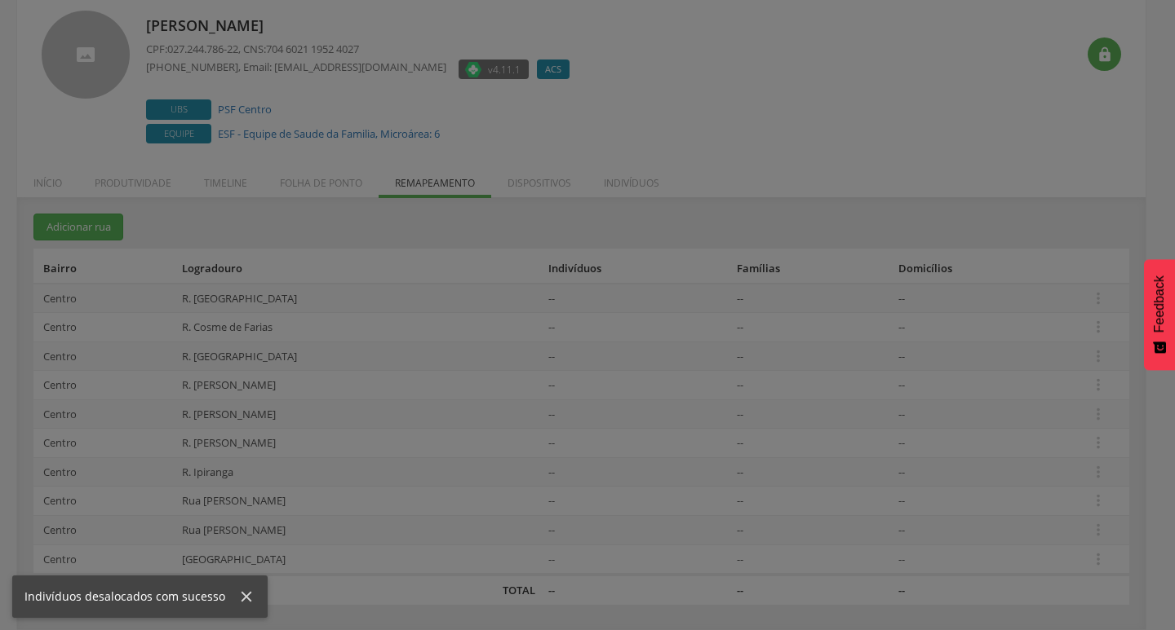
scroll to position [0, 0]
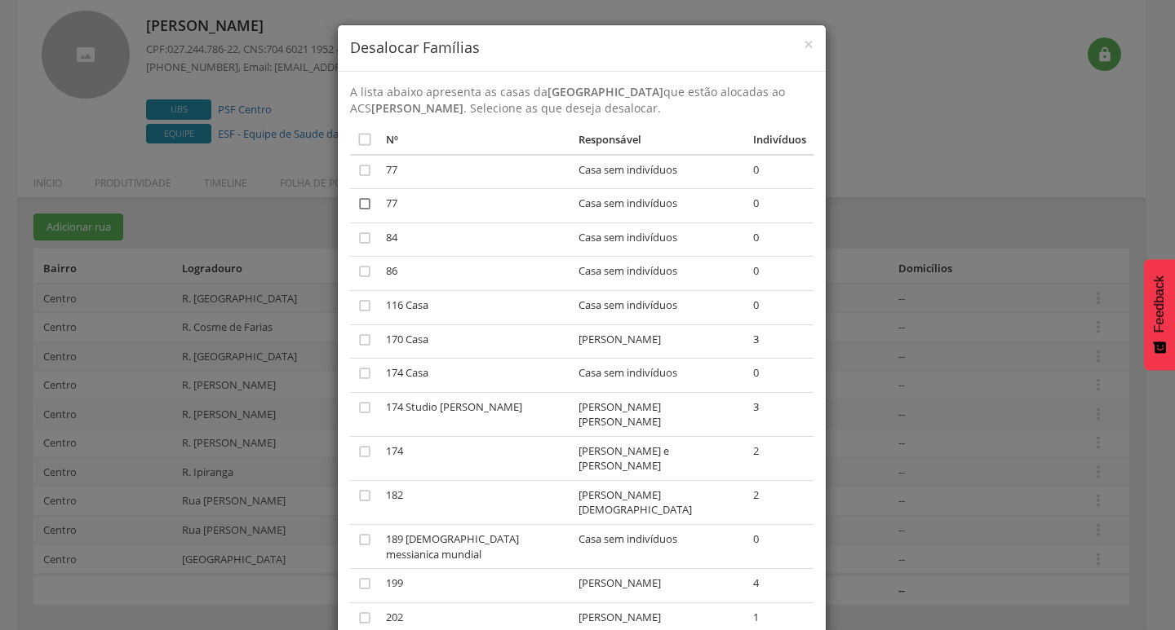
click at [356, 208] on icon "" at bounding box center [364, 204] width 16 height 16
click at [358, 179] on td "" at bounding box center [364, 172] width 29 height 34
click at [359, 170] on icon "" at bounding box center [364, 170] width 16 height 16
click at [356, 237] on icon "" at bounding box center [364, 238] width 16 height 16
click at [359, 269] on icon "" at bounding box center [364, 271] width 16 height 16
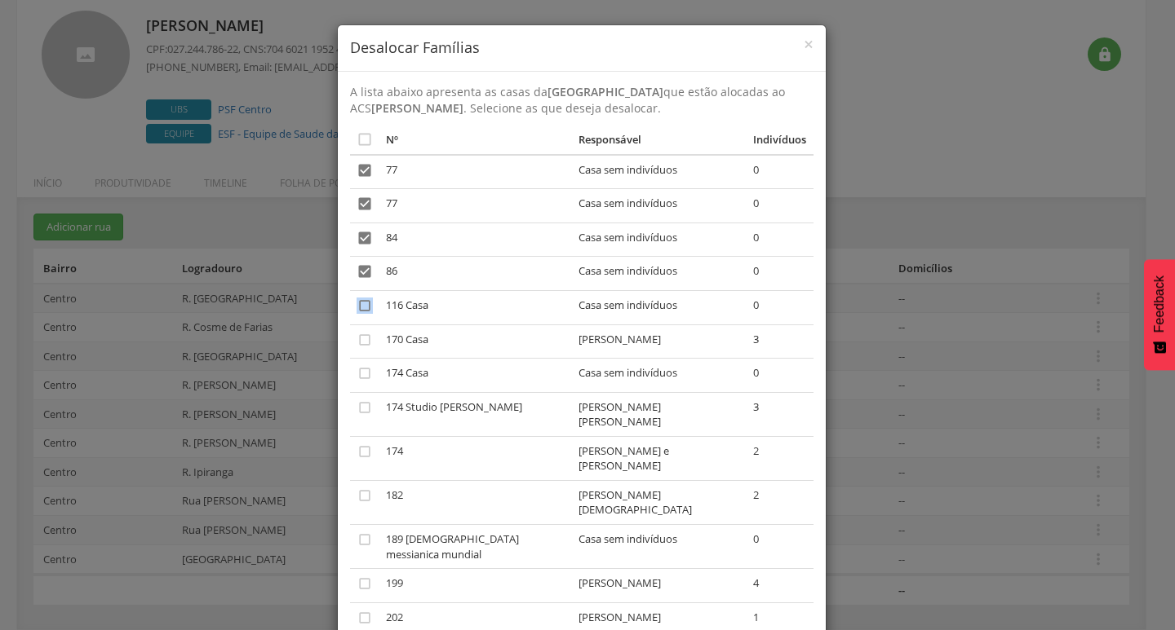
click at [358, 312] on icon "" at bounding box center [364, 306] width 16 height 16
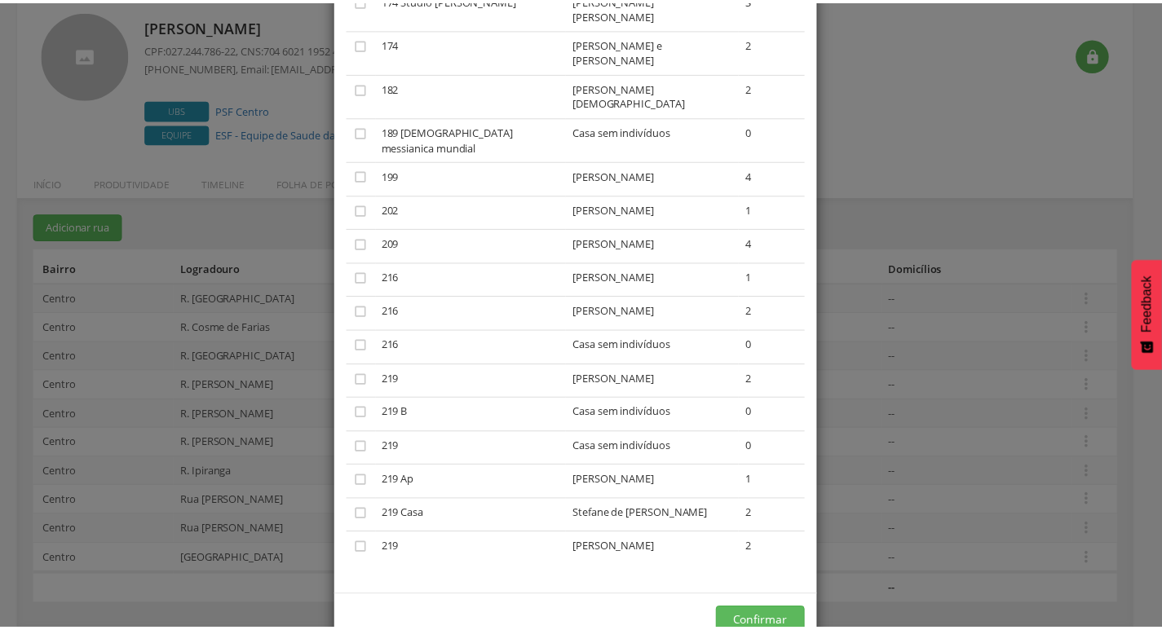
scroll to position [431, 0]
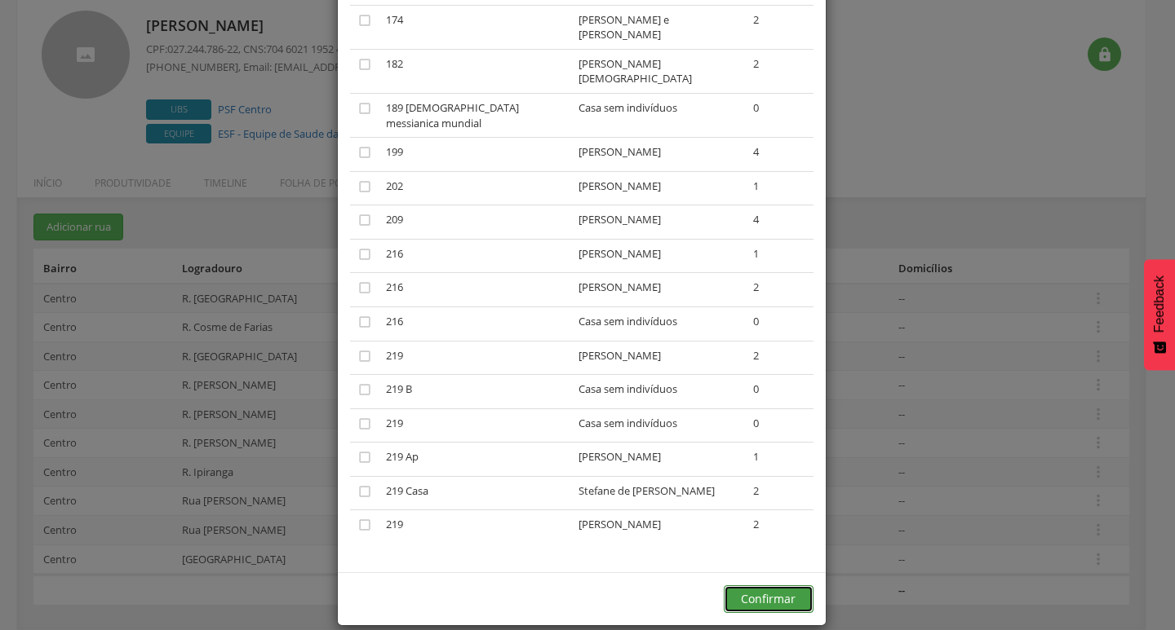
click at [747, 586] on button "Confirmar" at bounding box center [768, 600] width 90 height 28
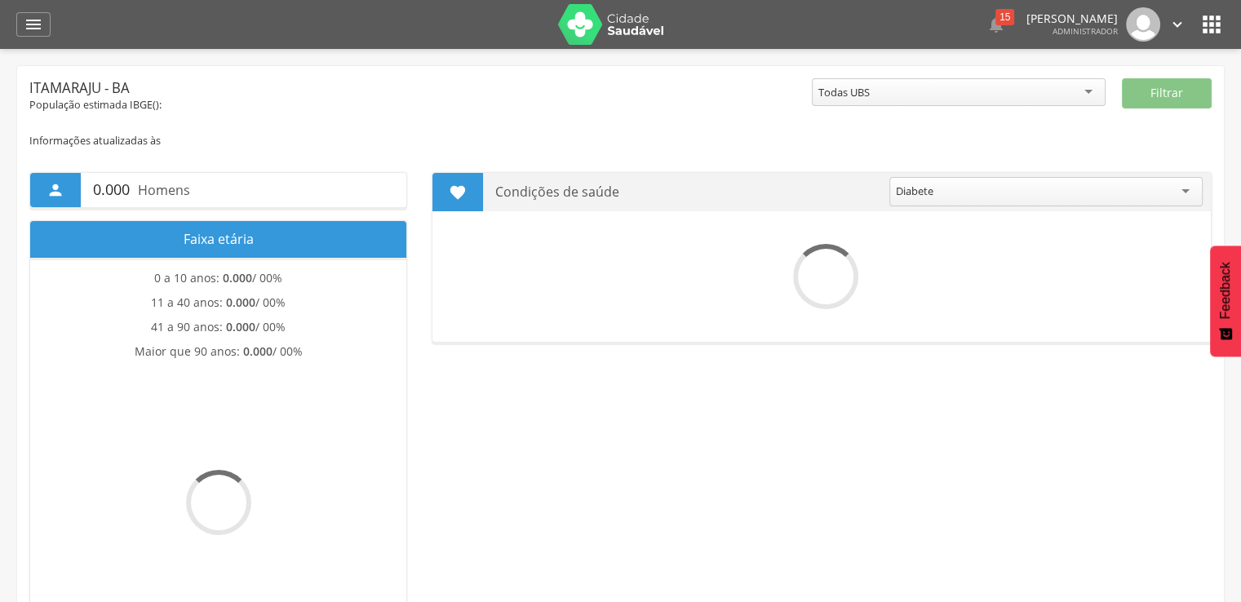
click at [14, 24] on header " Dashboard Supervisão Produtividade Mapa da cidade Mapa de cobertura Ranking A…" at bounding box center [620, 24] width 1241 height 49
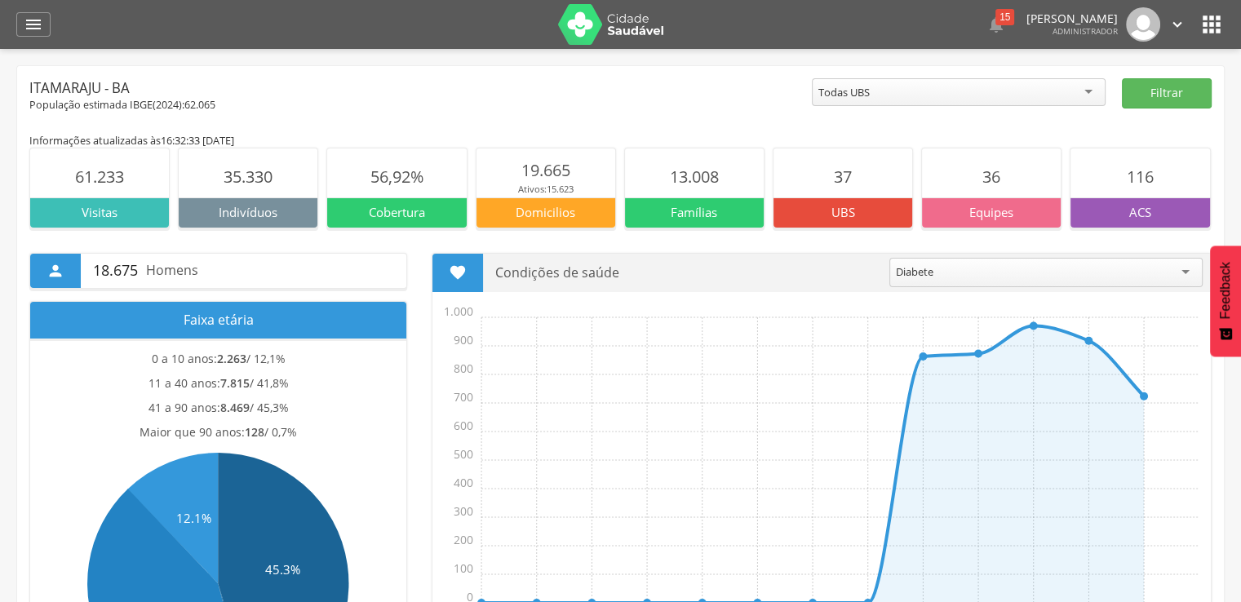
click at [1210, 31] on icon "" at bounding box center [1211, 24] width 26 height 26
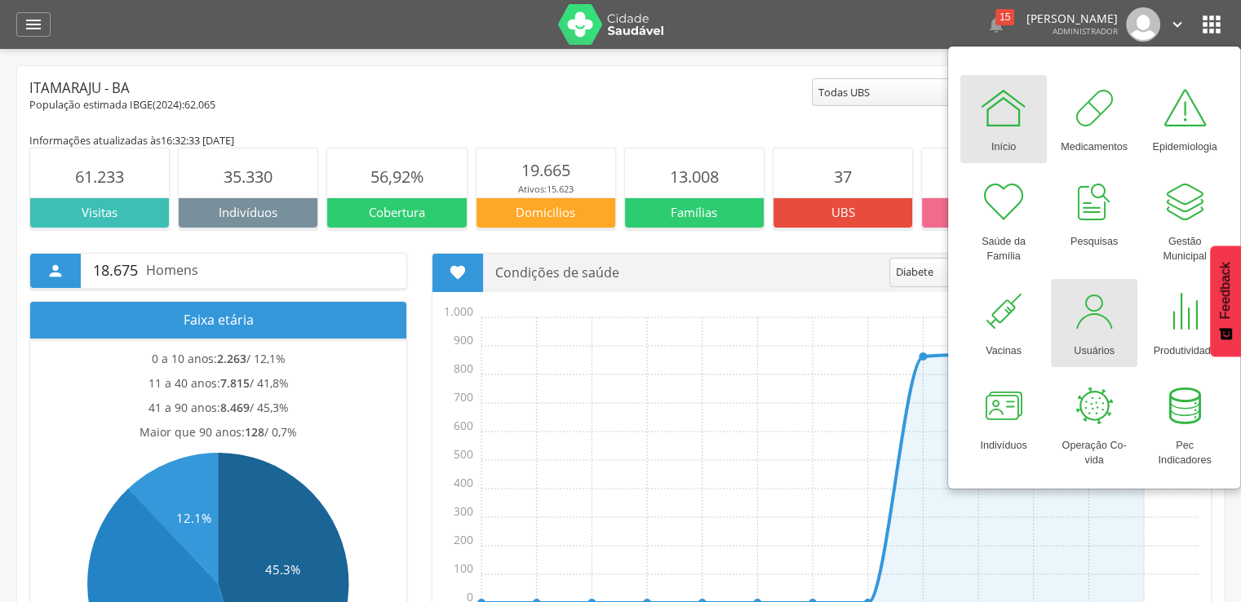
click at [1079, 283] on link "Usuários" at bounding box center [1094, 323] width 86 height 88
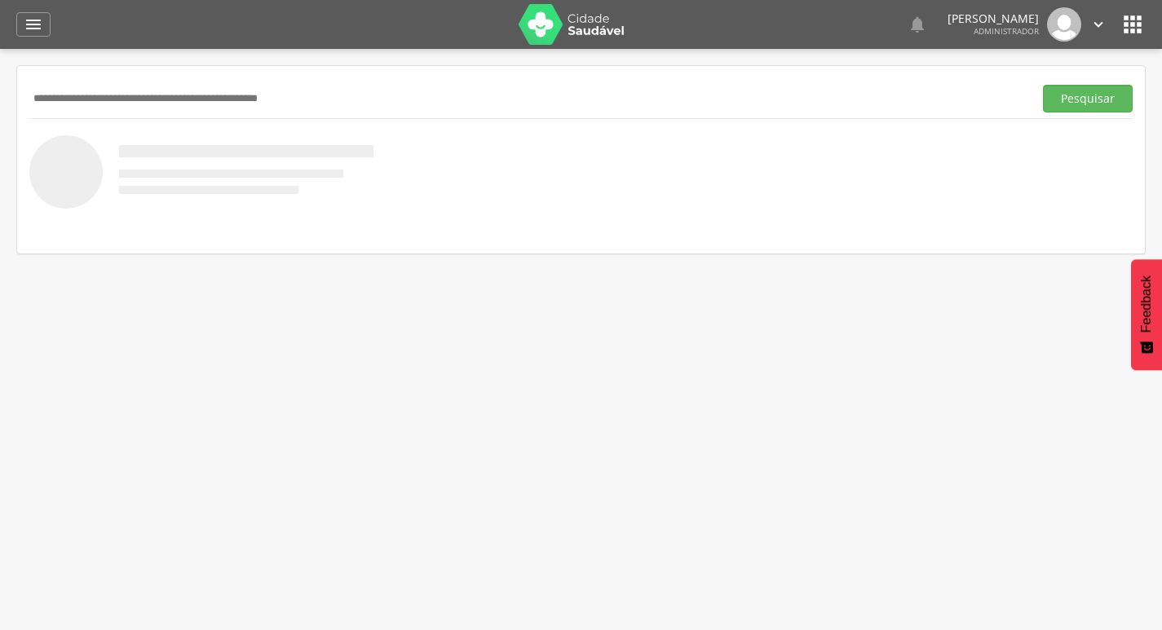
paste input "**********"
type input "**********"
click at [1043, 85] on button "Pesquisar" at bounding box center [1088, 99] width 90 height 28
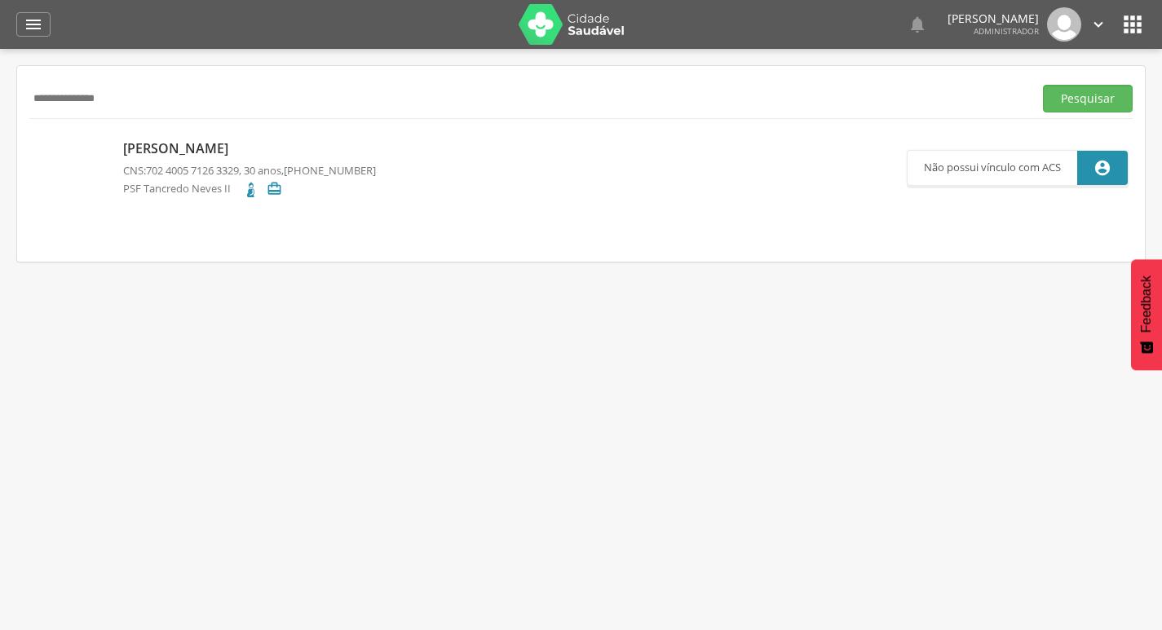
click at [236, 148] on p "Carla Silva Ramos" at bounding box center [249, 148] width 253 height 19
type input "**********"
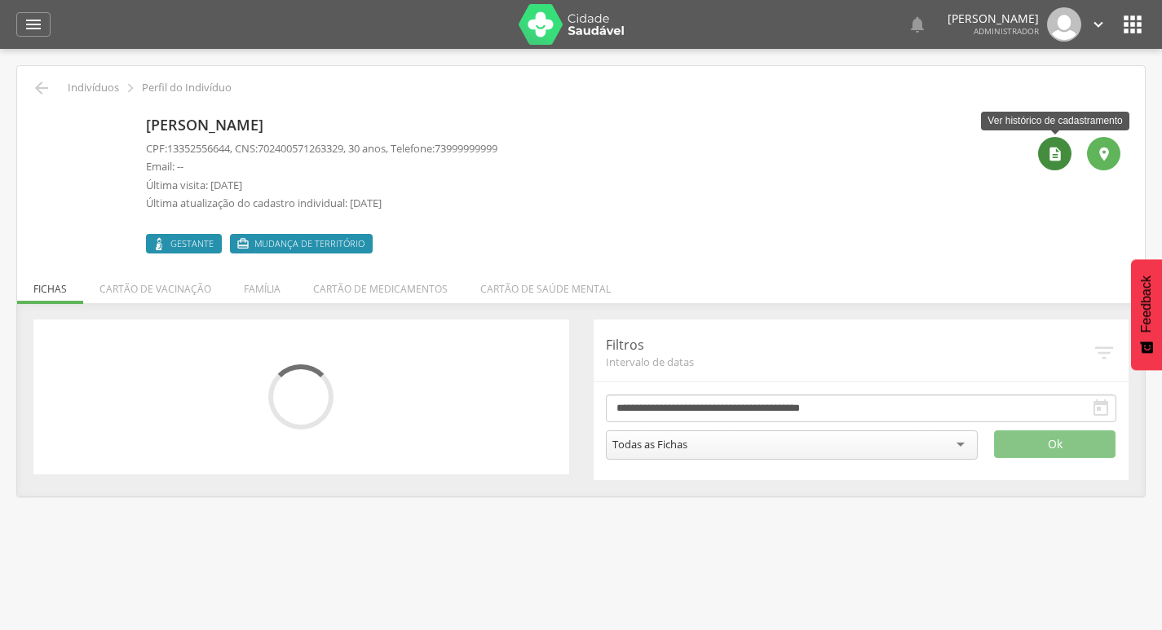
click at [1055, 159] on icon "" at bounding box center [1055, 154] width 16 height 16
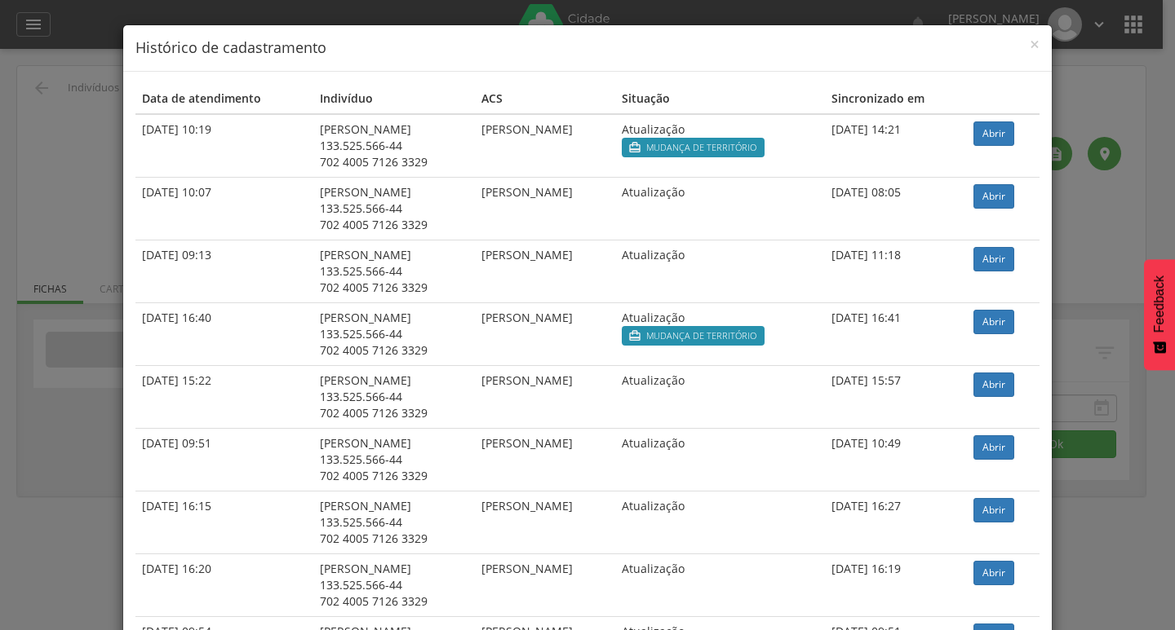
click at [1062, 100] on div "× Histórico de cadastramento Data de atendimento Indivíduo ACS Situação Sincron…" at bounding box center [587, 315] width 1175 height 630
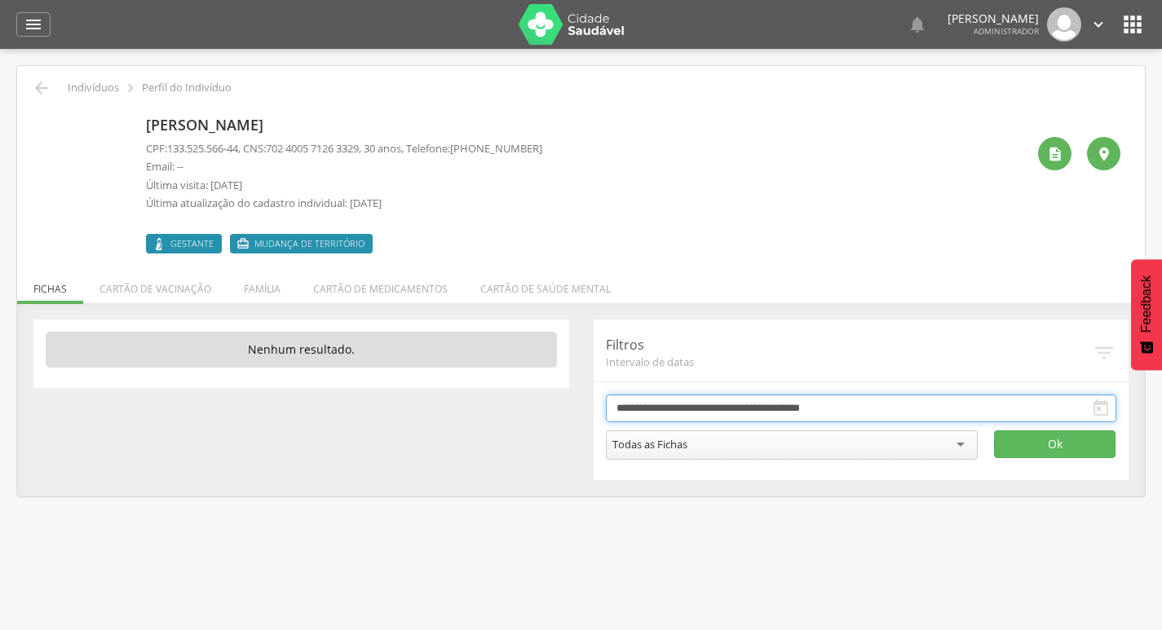
click at [639, 407] on input "**********" at bounding box center [861, 409] width 511 height 28
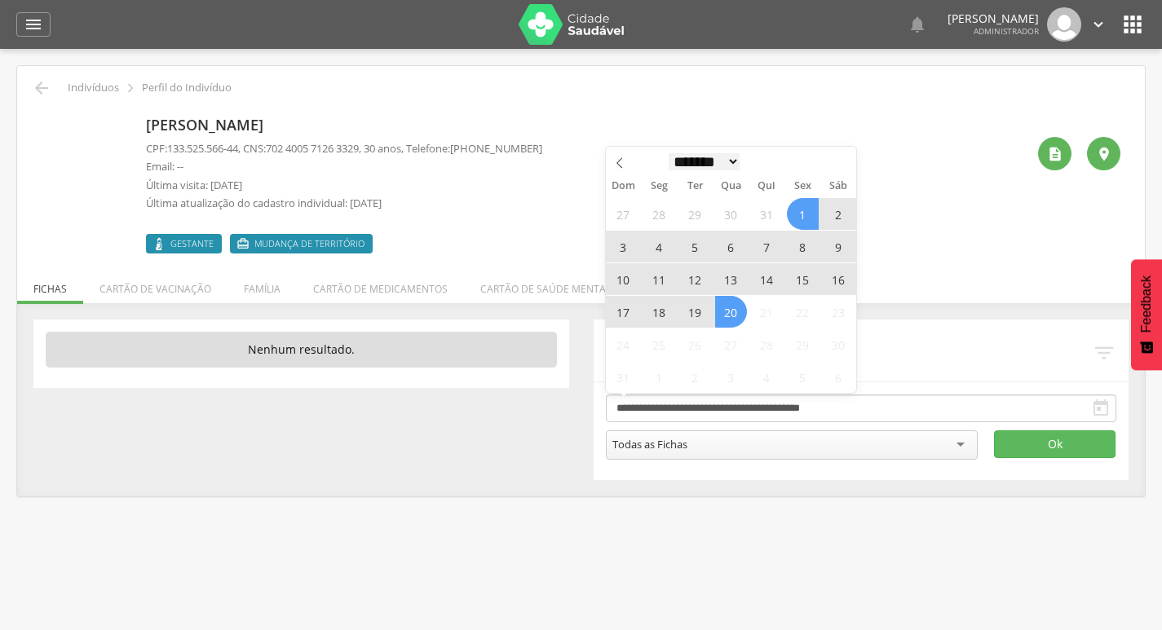
click at [728, 164] on select "******* ********* ***** ***** **** ***** ***** ******" at bounding box center [705, 161] width 72 height 17
click at [669, 153] on select "******* ********* ***** ***** **** ***** ***** ******" at bounding box center [705, 161] width 72 height 17
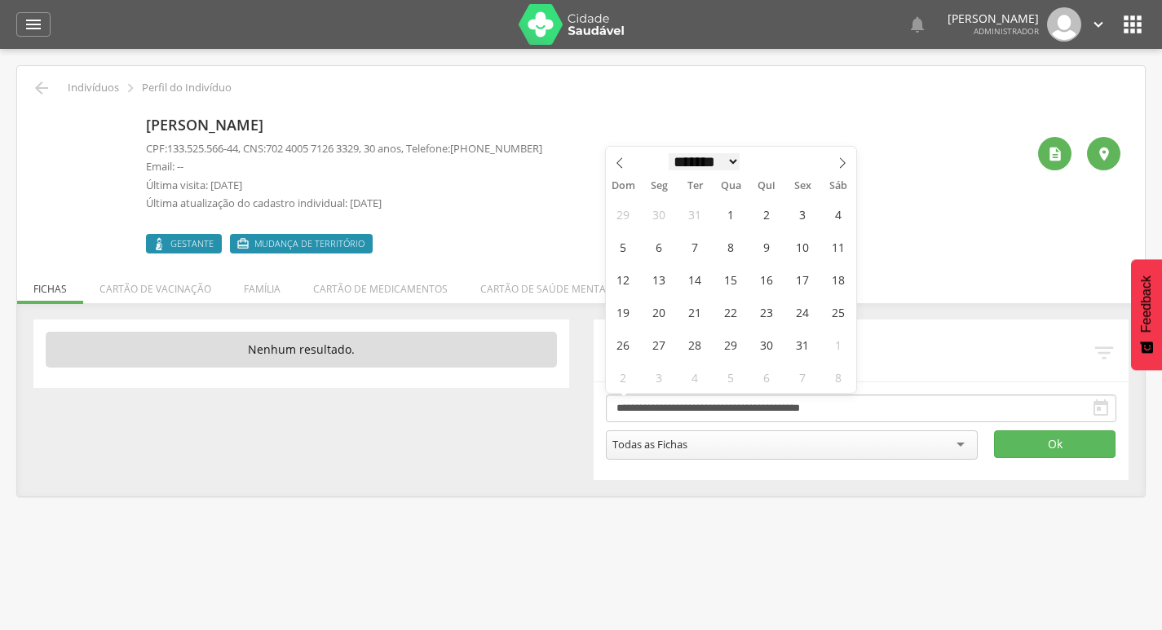
click at [719, 166] on select "******* ********* ***** ***** **** ***** ***** ******" at bounding box center [705, 161] width 72 height 17
click at [669, 153] on select "******* ********* ***** ***** **** ***** ***** ******" at bounding box center [705, 161] width 72 height 17
click at [1020, 444] on button "Ok" at bounding box center [1055, 445] width 122 height 28
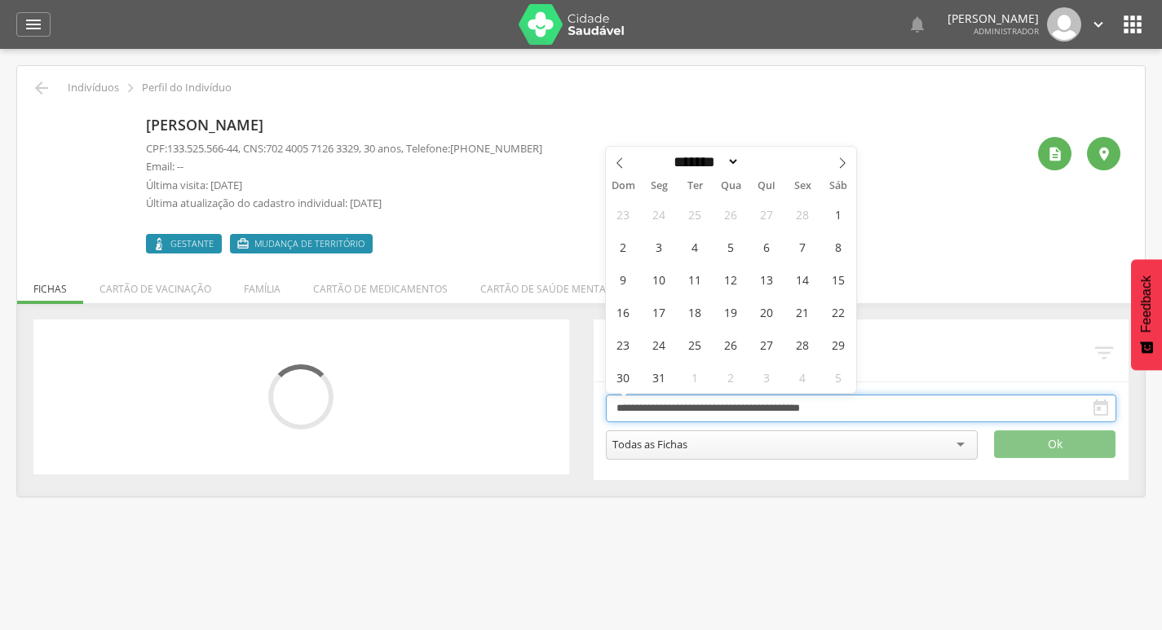
click at [900, 396] on input "**********" at bounding box center [861, 409] width 511 height 28
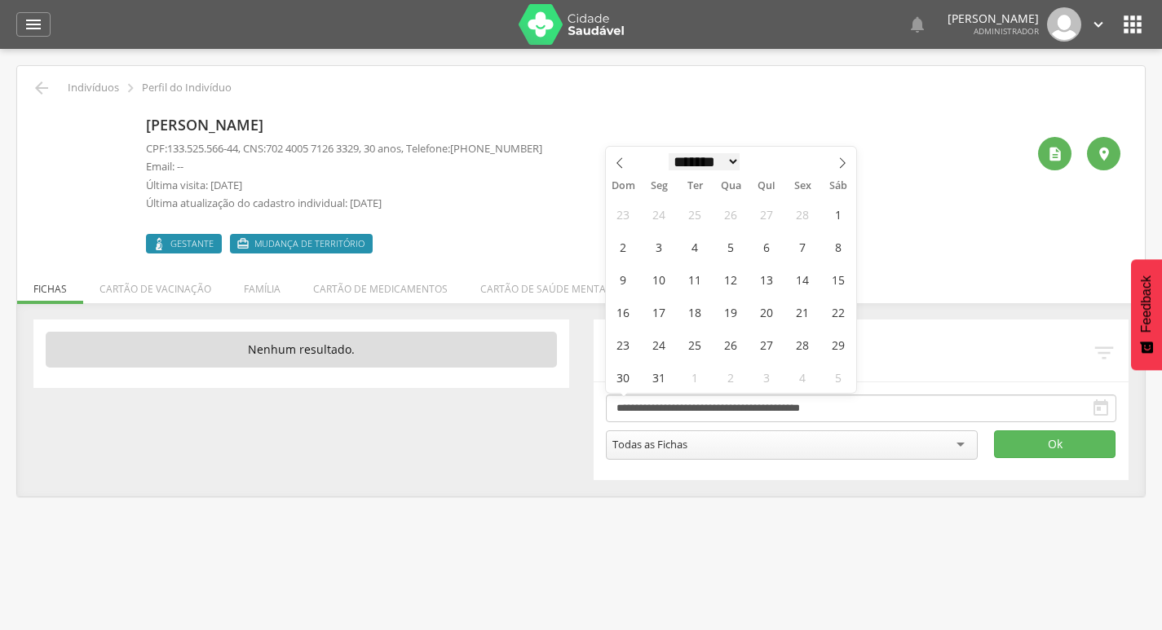
click at [699, 165] on select "******* ********* ***** ***** **** ***** ***** ******" at bounding box center [705, 161] width 72 height 17
select select "*"
click at [669, 153] on select "******* ********* ***** ***** **** ***** ***** ******" at bounding box center [705, 161] width 72 height 17
click at [721, 207] on span "1" at bounding box center [731, 214] width 32 height 32
type input "**********"
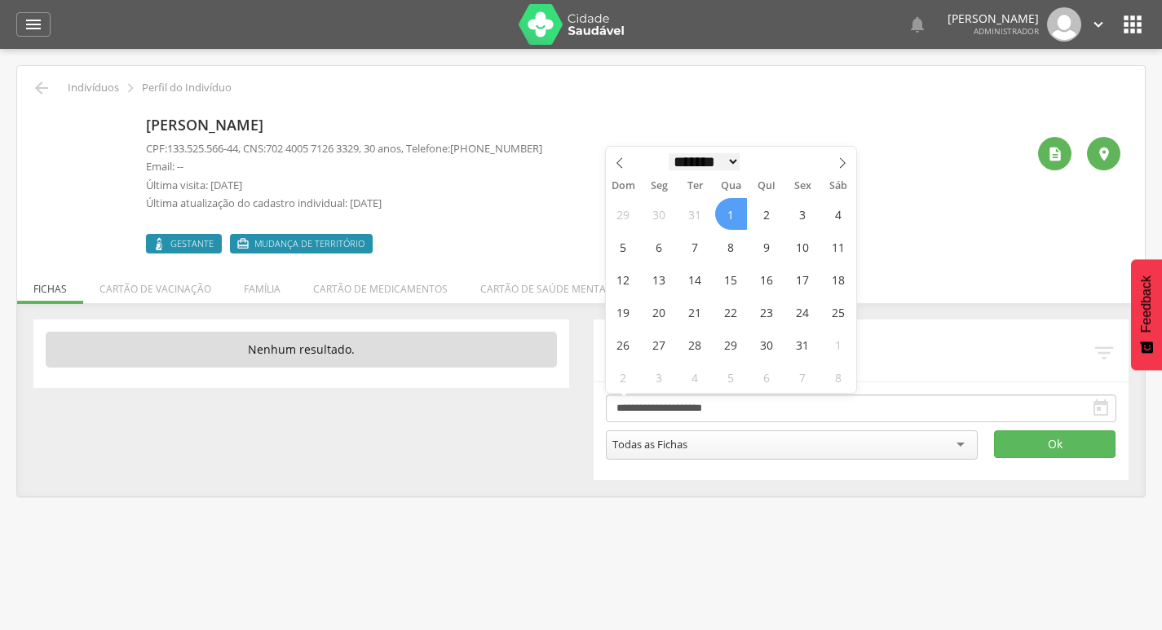
click at [700, 157] on select "******* ********* ***** ***** **** ***** ***** ******" at bounding box center [705, 161] width 72 height 17
select select "*"
click at [669, 153] on select "******* ********* ***** ***** **** ***** ***** ******" at bounding box center [705, 161] width 72 height 17
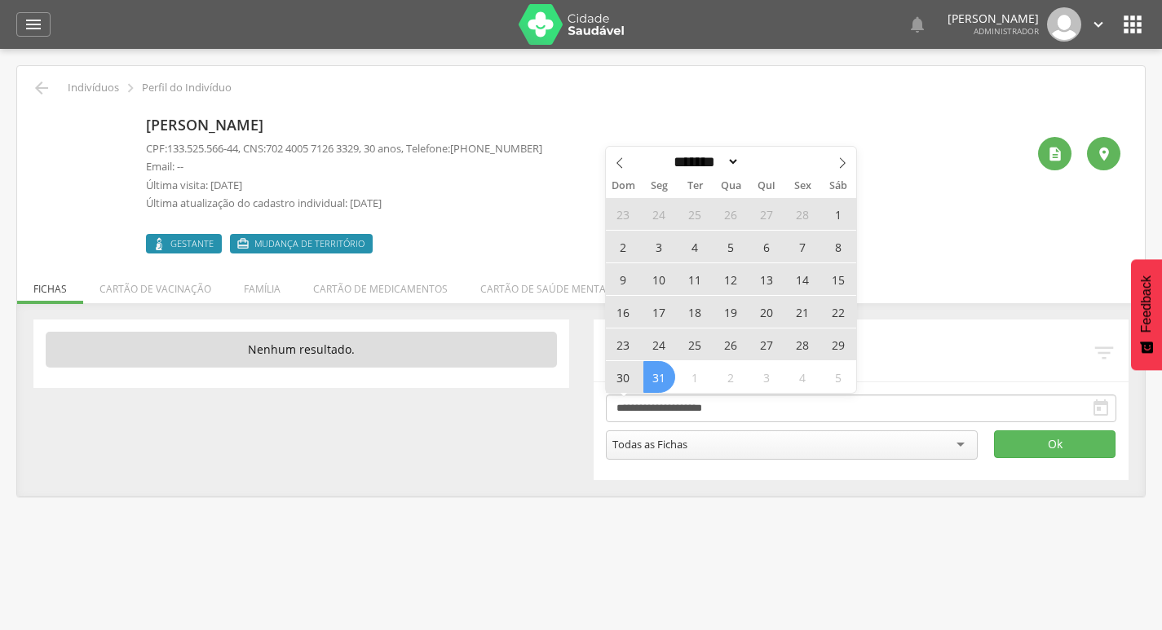
click at [657, 383] on span "31" at bounding box center [660, 377] width 32 height 32
type input "**********"
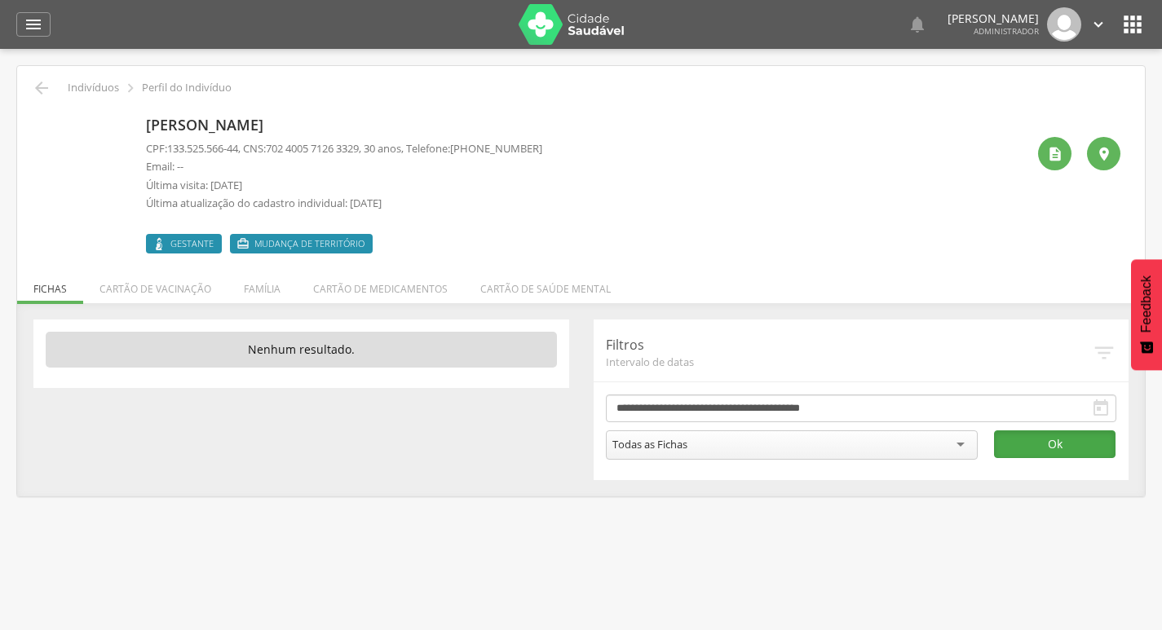
click at [1029, 458] on button "Ok" at bounding box center [1055, 445] width 122 height 28
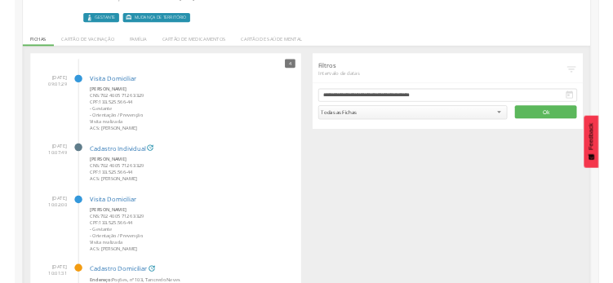
scroll to position [188, 0]
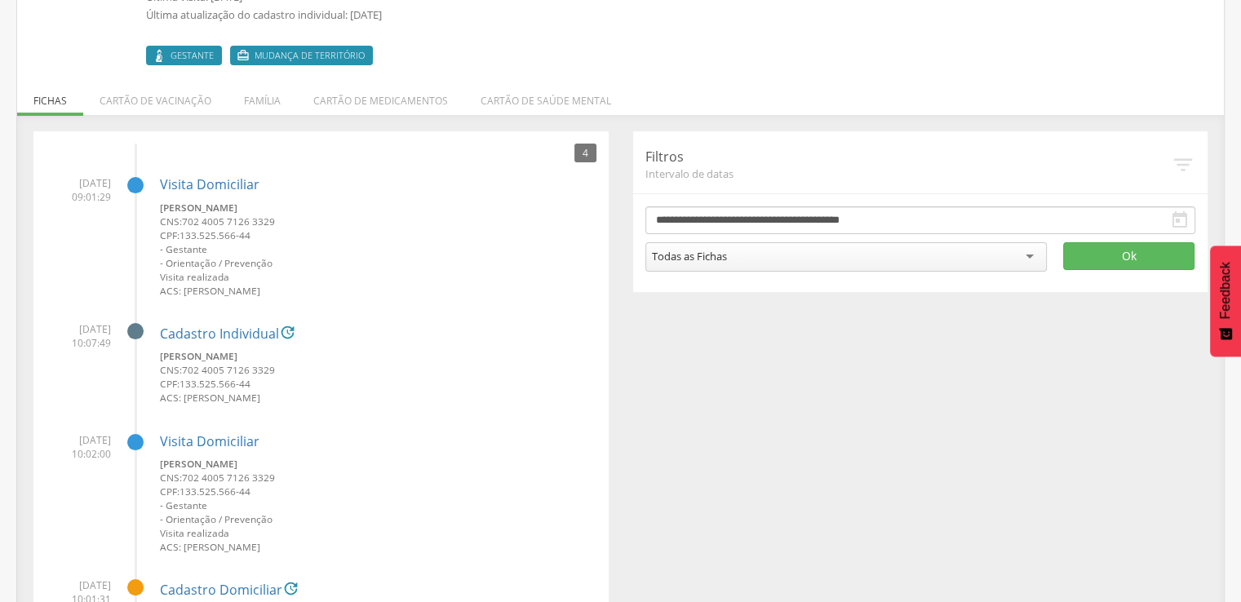
click at [1062, 133] on div "**********" at bounding box center [920, 211] width 575 height 161
